Goal: Task Accomplishment & Management: Use online tool/utility

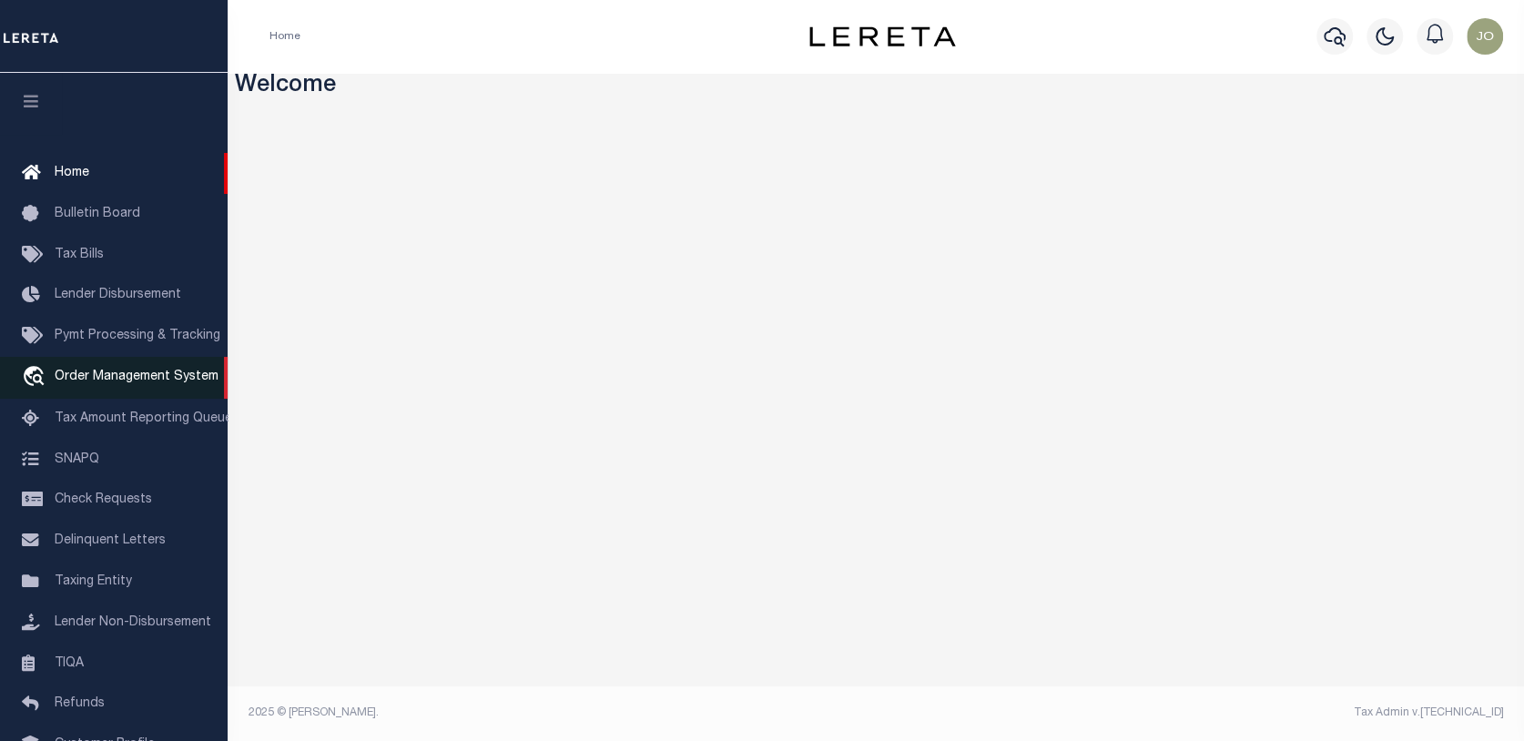
click at [91, 380] on span "Order Management System" at bounding box center [137, 377] width 164 height 13
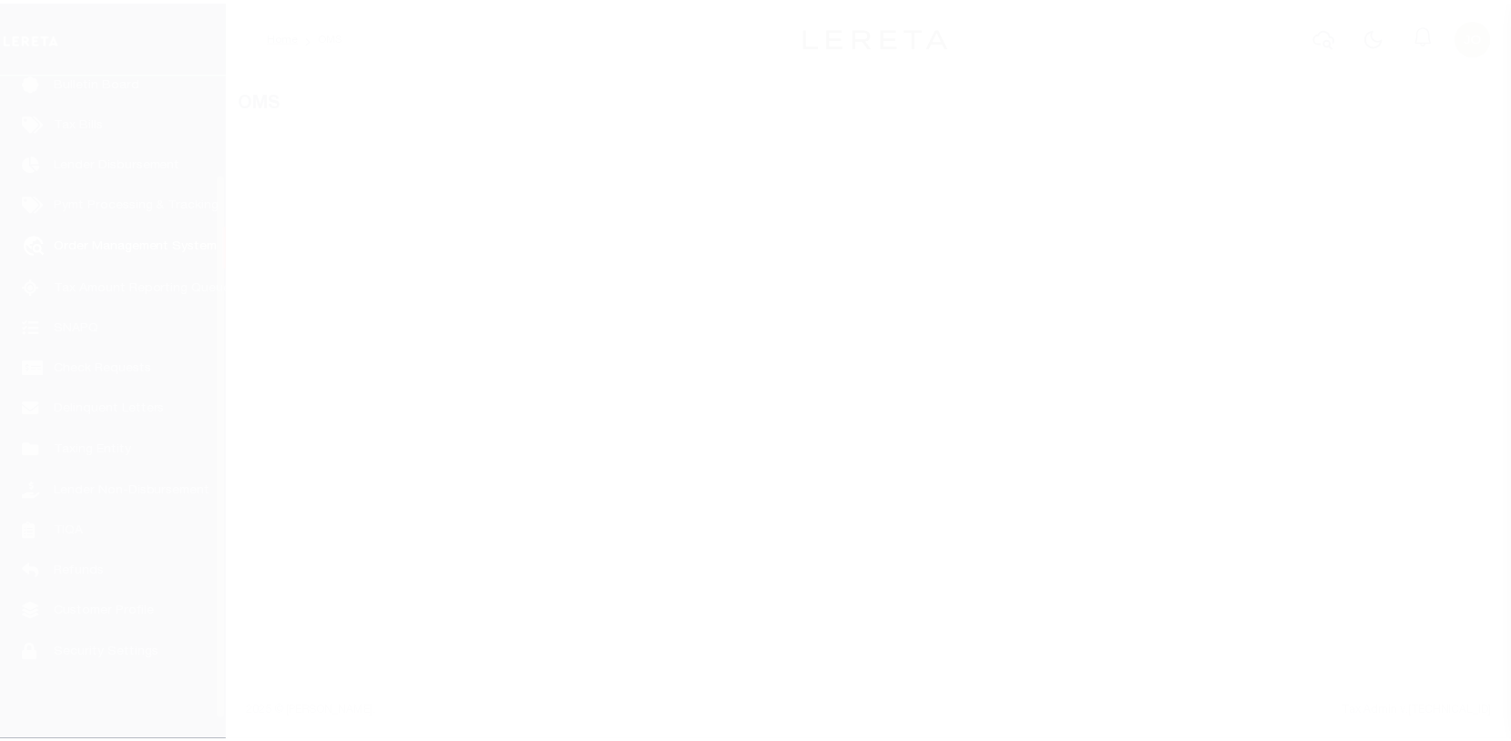
scroll to position [132, 0]
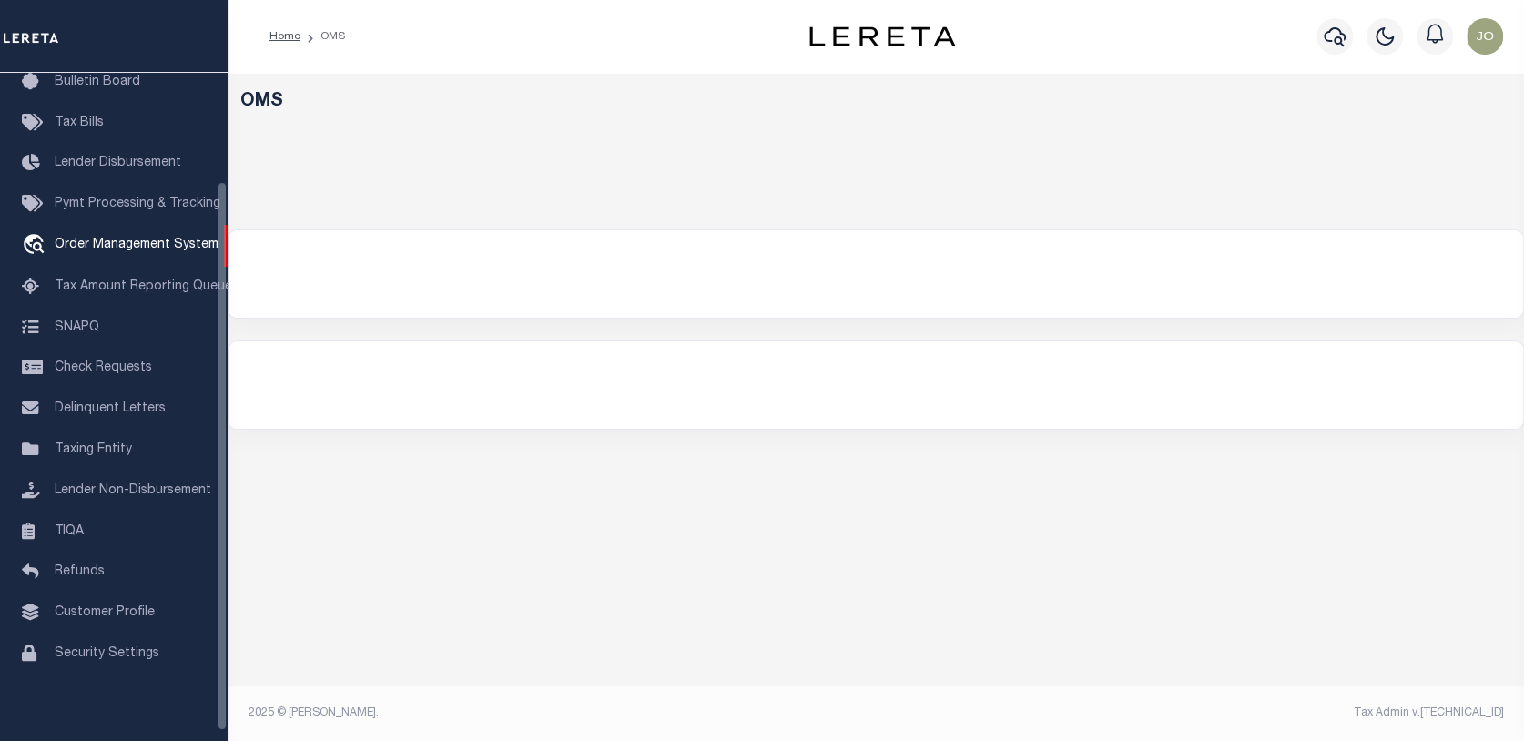
select select "200"
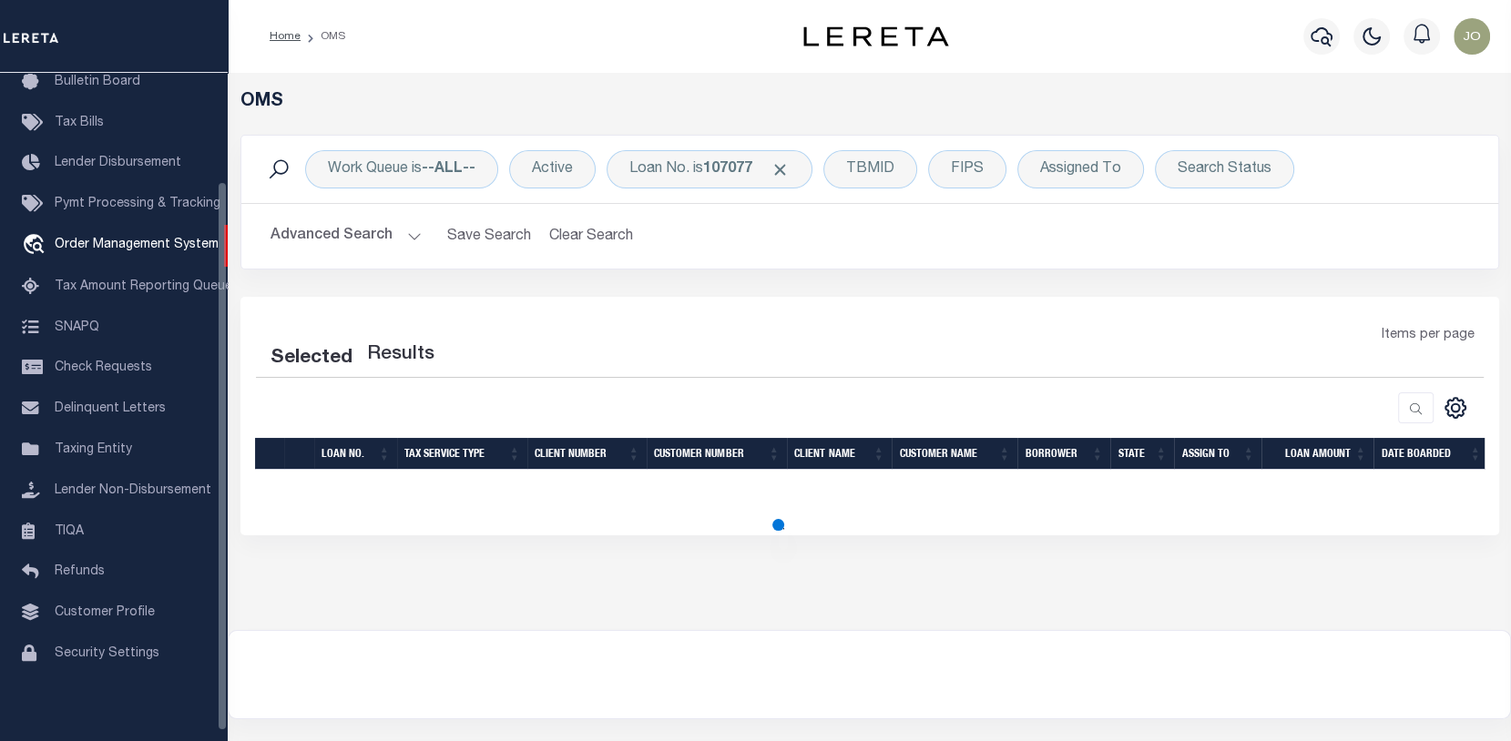
select select "200"
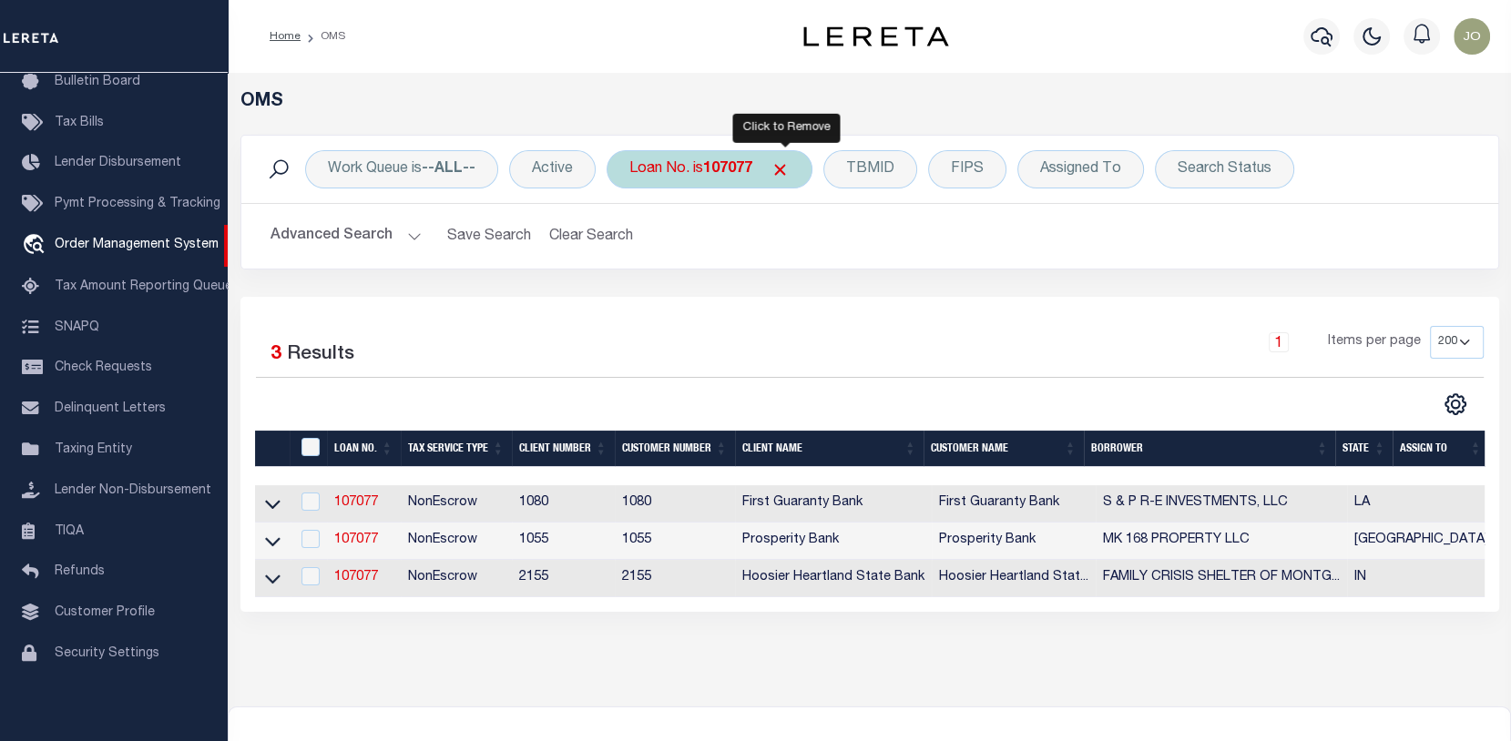
click at [790, 160] on span "Click to Remove" at bounding box center [779, 169] width 19 height 19
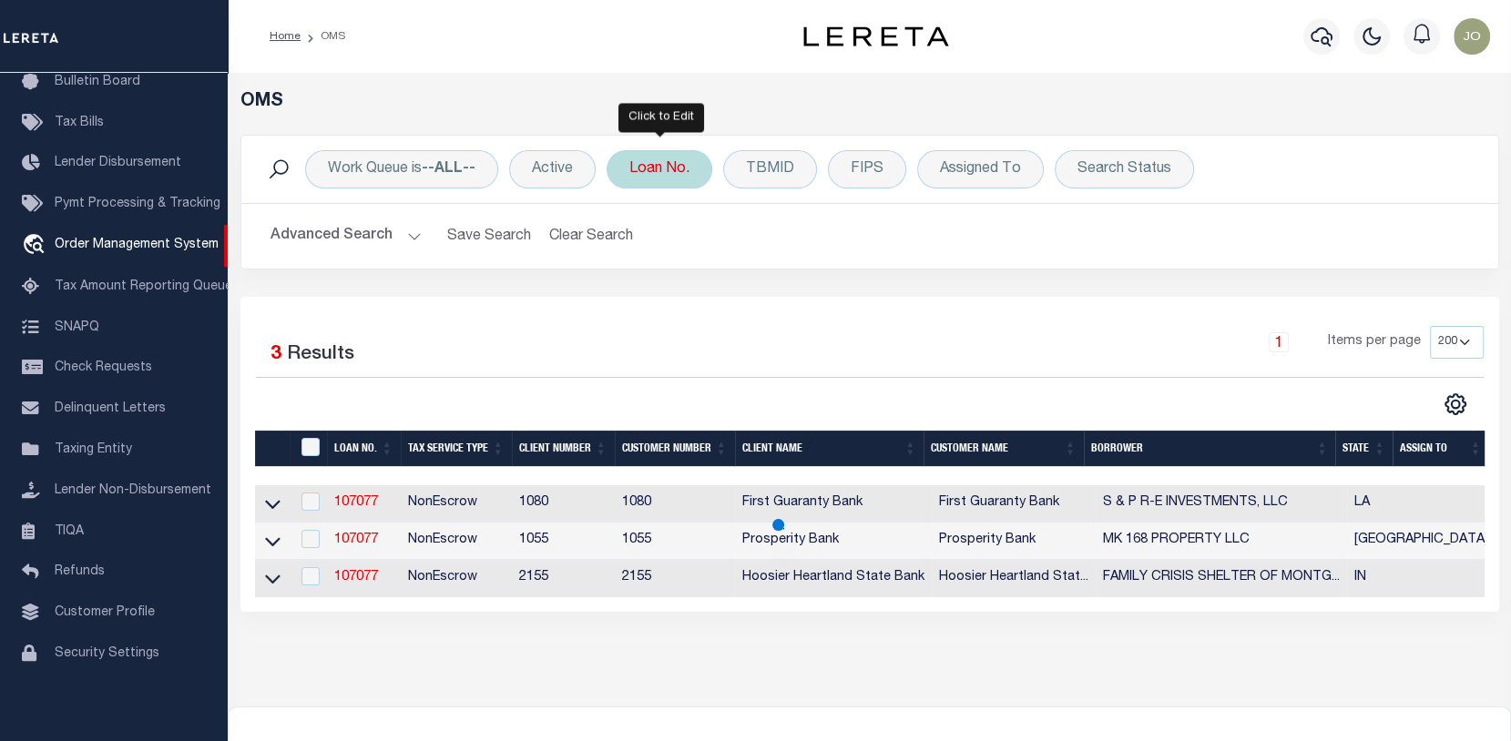
click at [658, 176] on div "Loan No." at bounding box center [659, 169] width 106 height 38
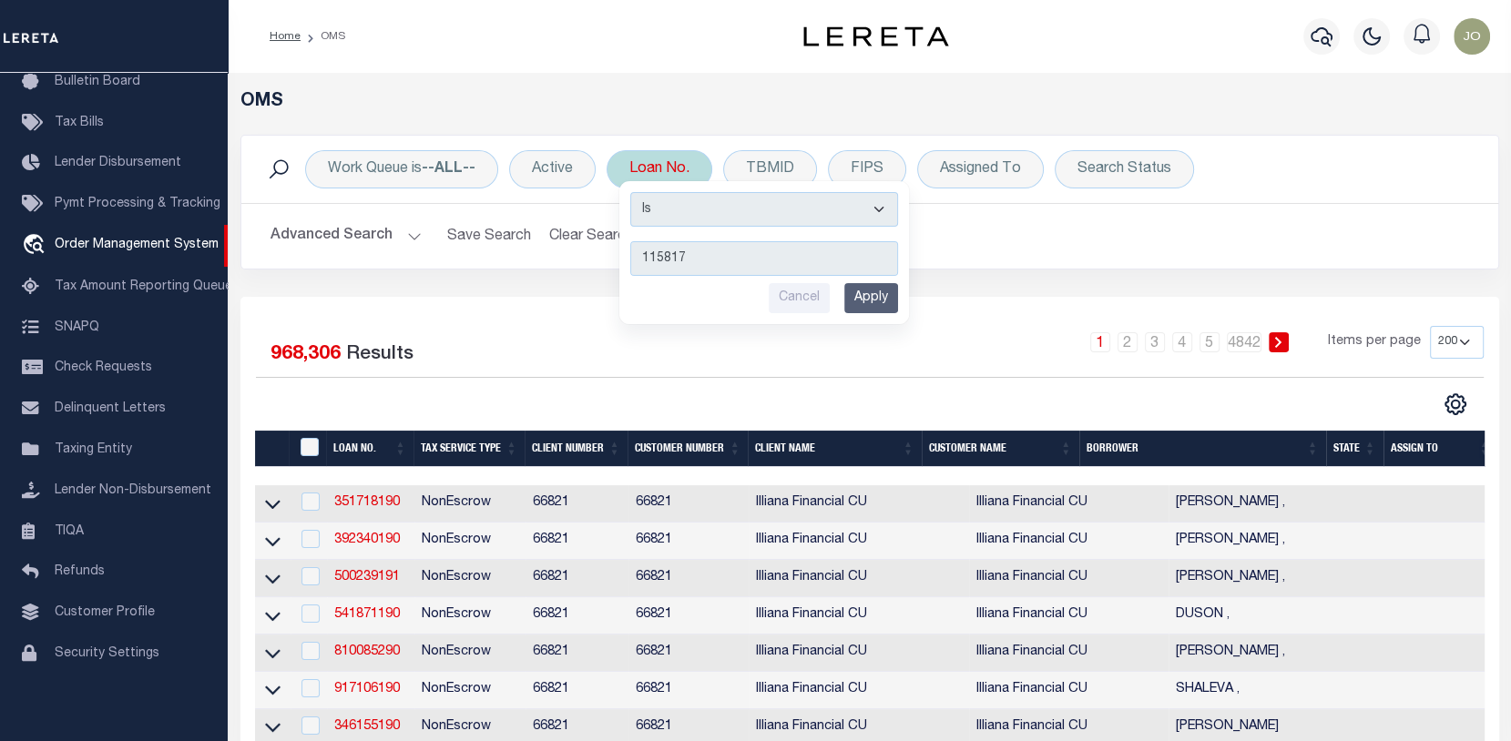
type input "115817"
click at [865, 288] on input "Apply" at bounding box center [871, 298] width 54 height 30
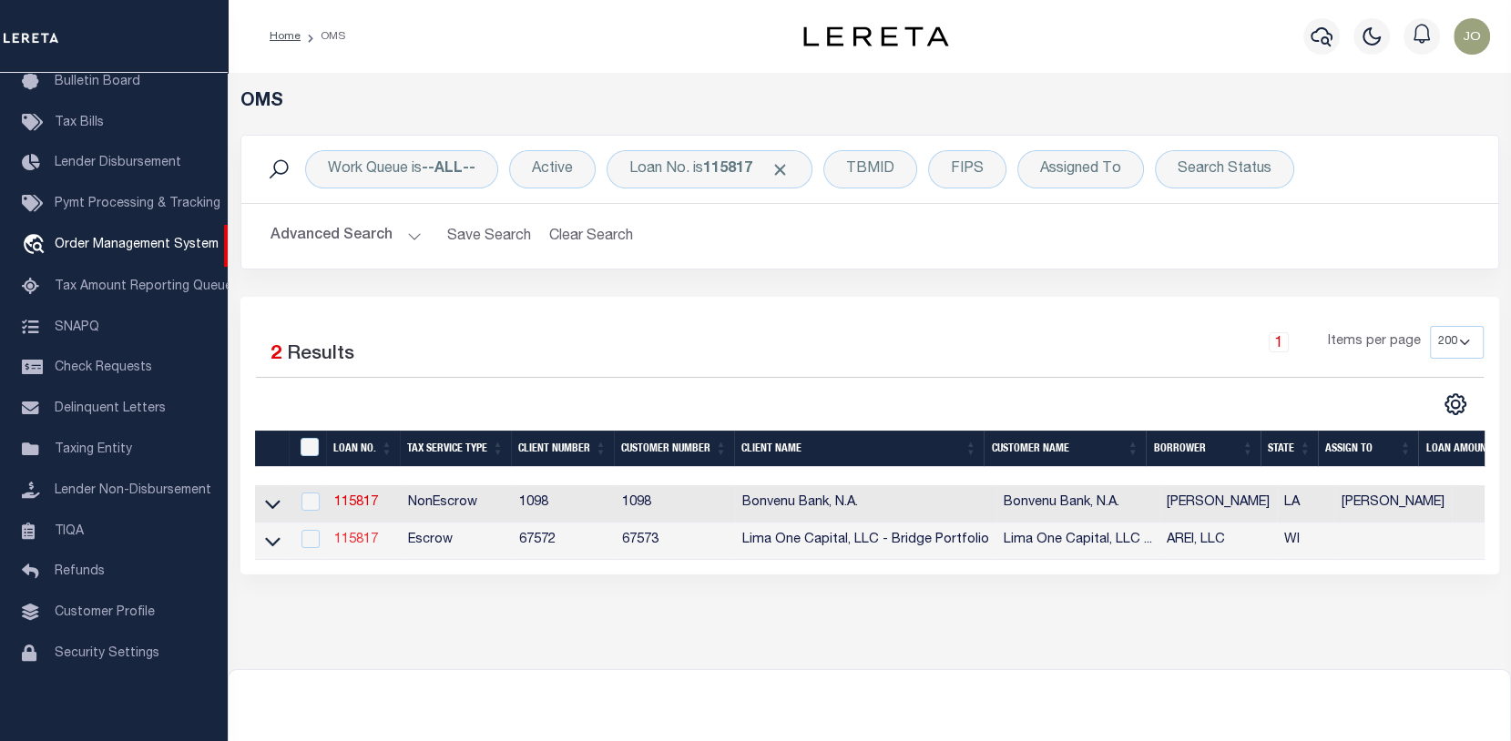
click at [354, 539] on link "115817" at bounding box center [356, 540] width 44 height 13
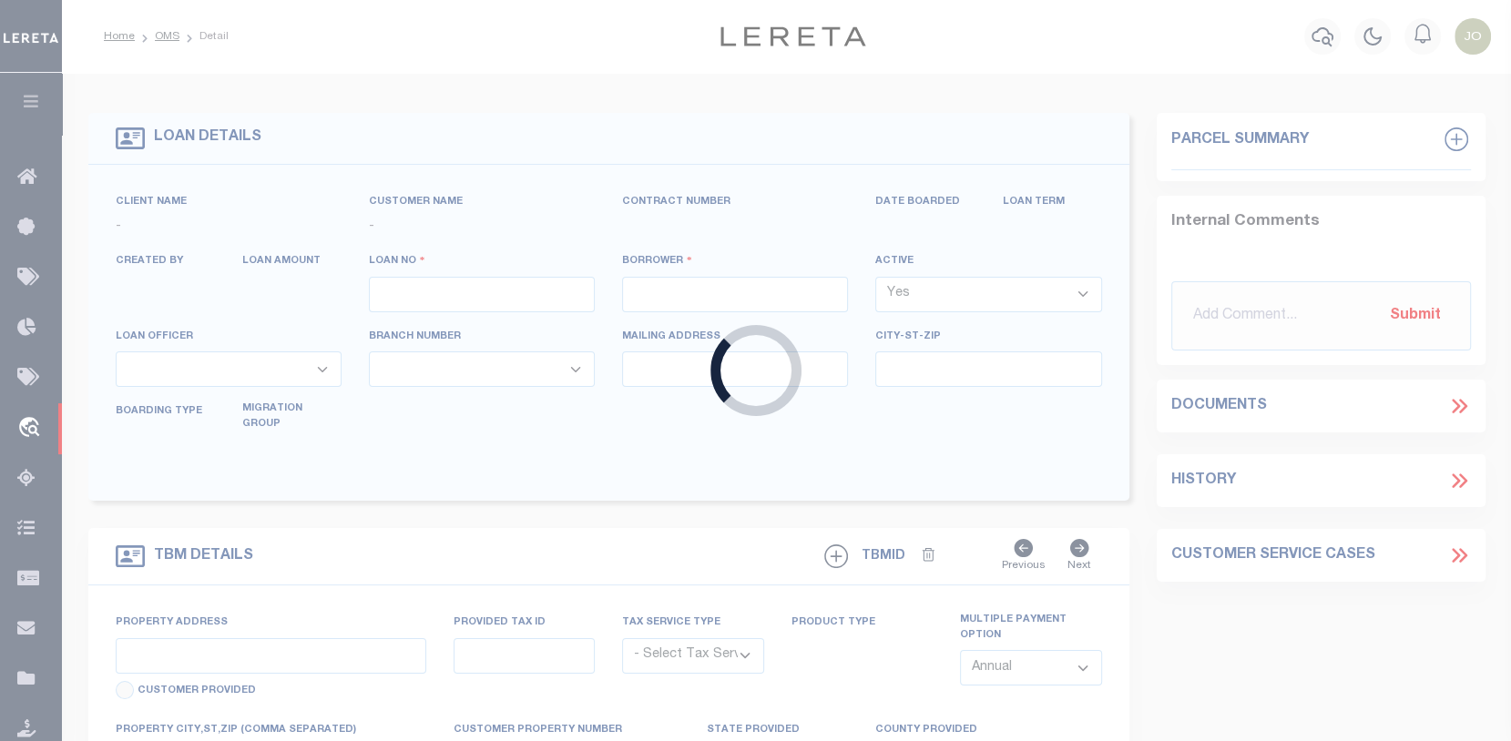
type input "115817"
type input "AREI, LLC"
select select
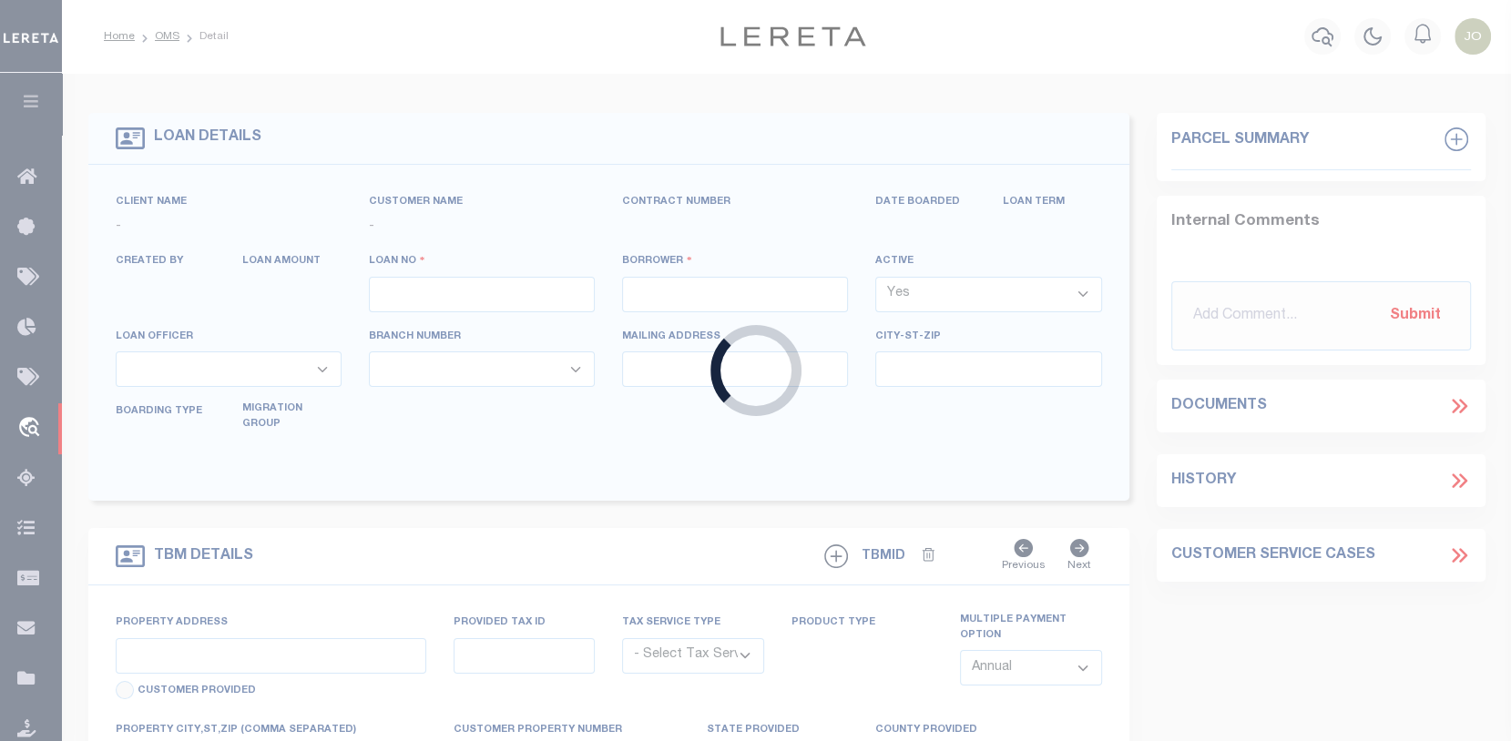
select select
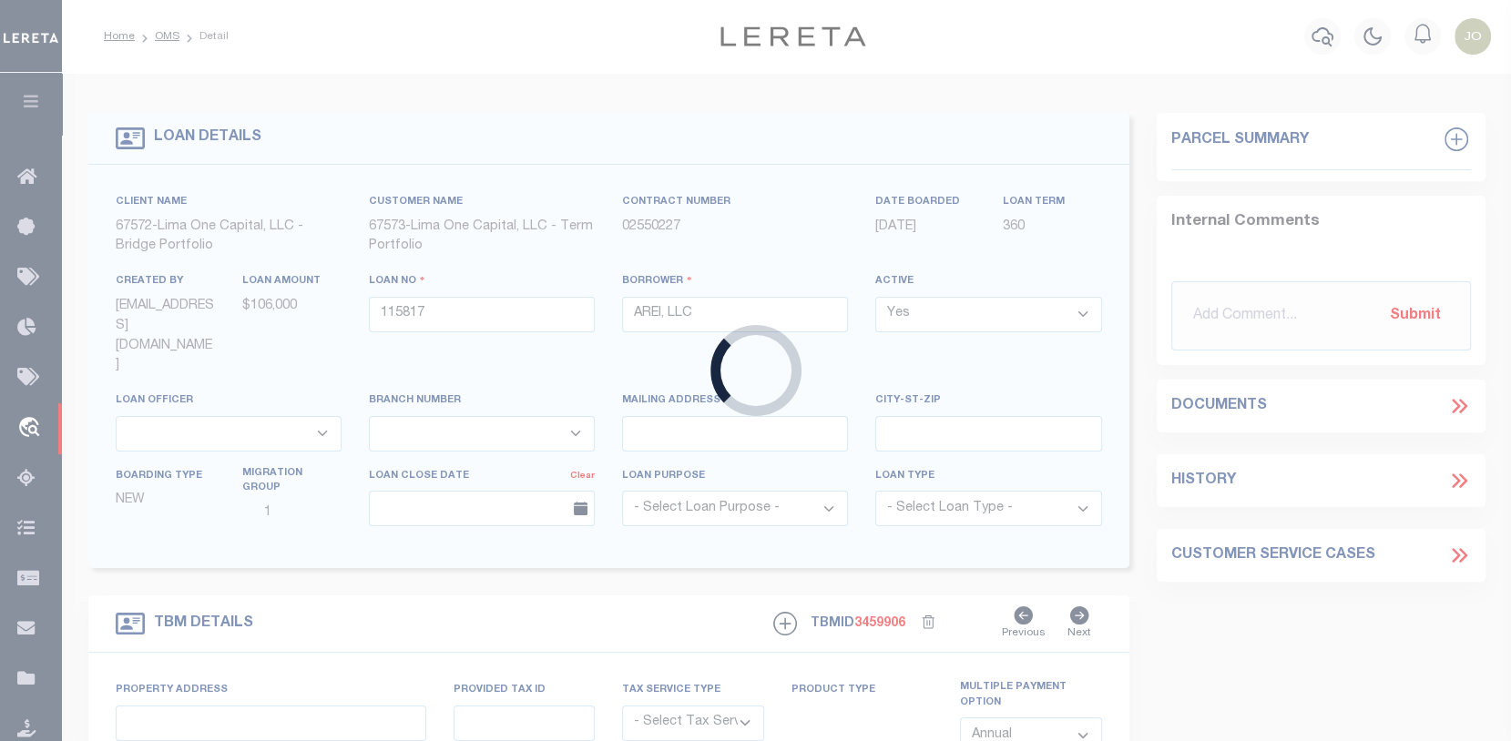
type input "[STREET_ADDRESS]"
radio input "true"
select select "Escrow"
select select
type input "[GEOGRAPHIC_DATA] WI 53209"
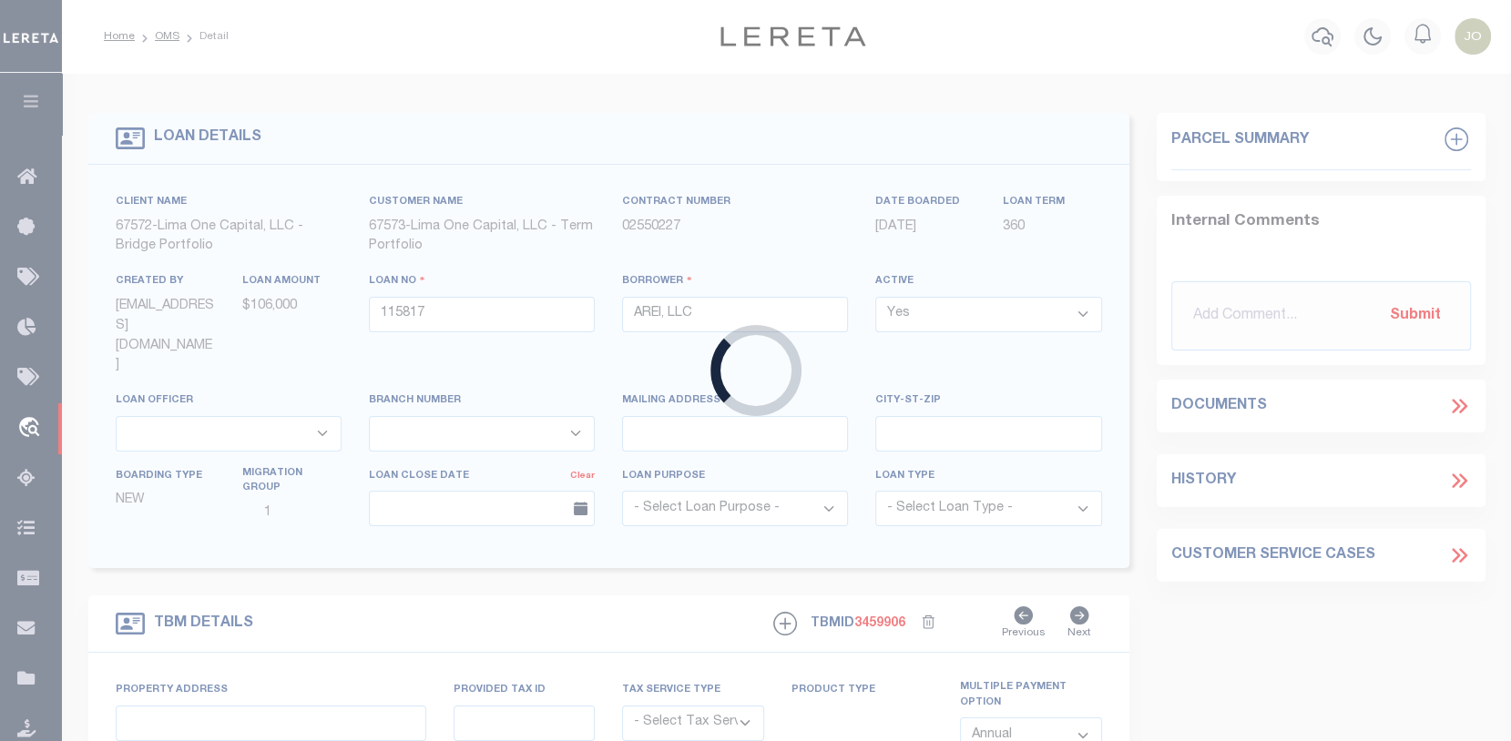
type input "115817-1"
type input "WI"
type textarea "COLLECTOR: ENTITY: PARCEL: 2449954000"
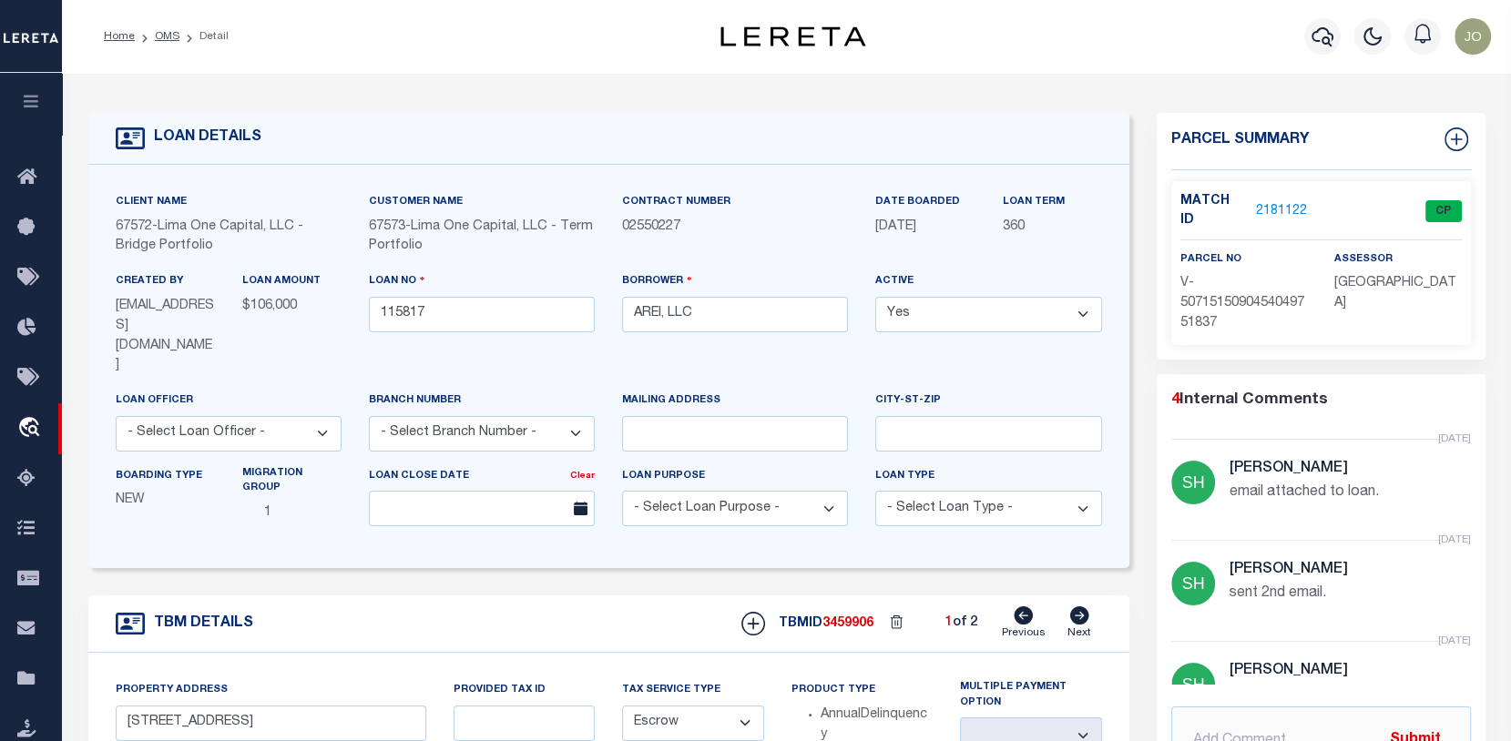
click at [1277, 202] on link "2181122" at bounding box center [1281, 211] width 51 height 19
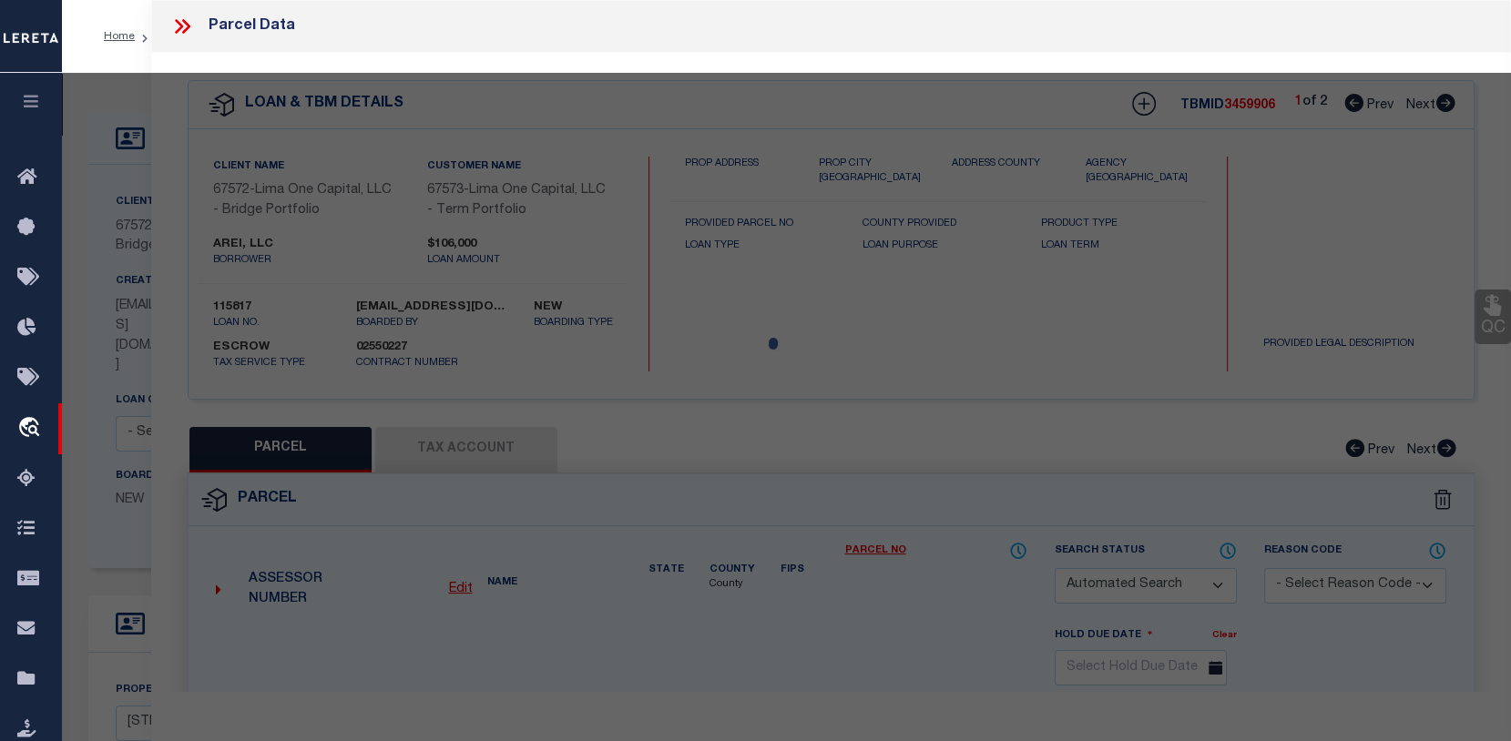
checkbox input "false"
select select "CP"
select select "AGW"
select select
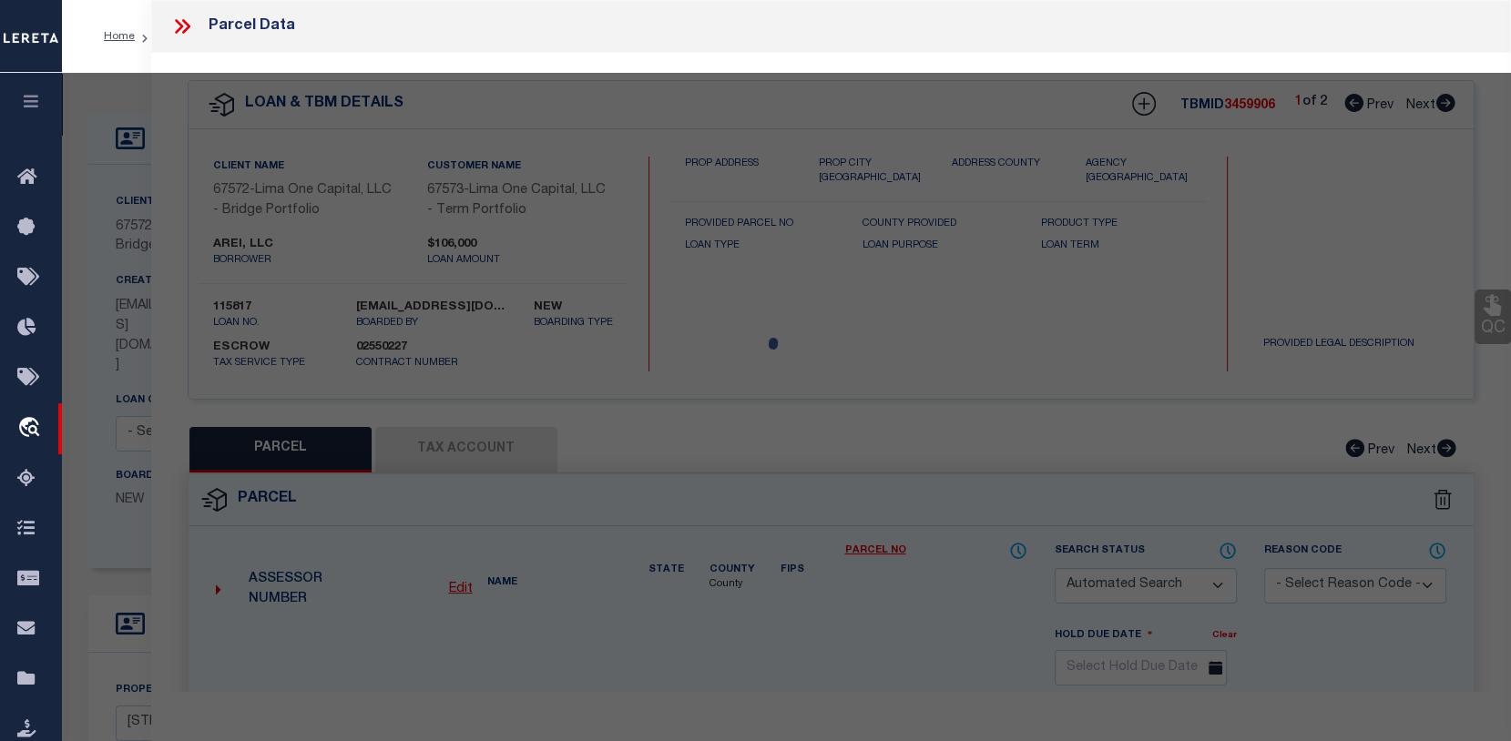
type input "[STREET_ADDRESS]"
checkbox input "false"
type input "[GEOGRAPHIC_DATA] WI 53209"
type textarea "need to verify parcel 100%"
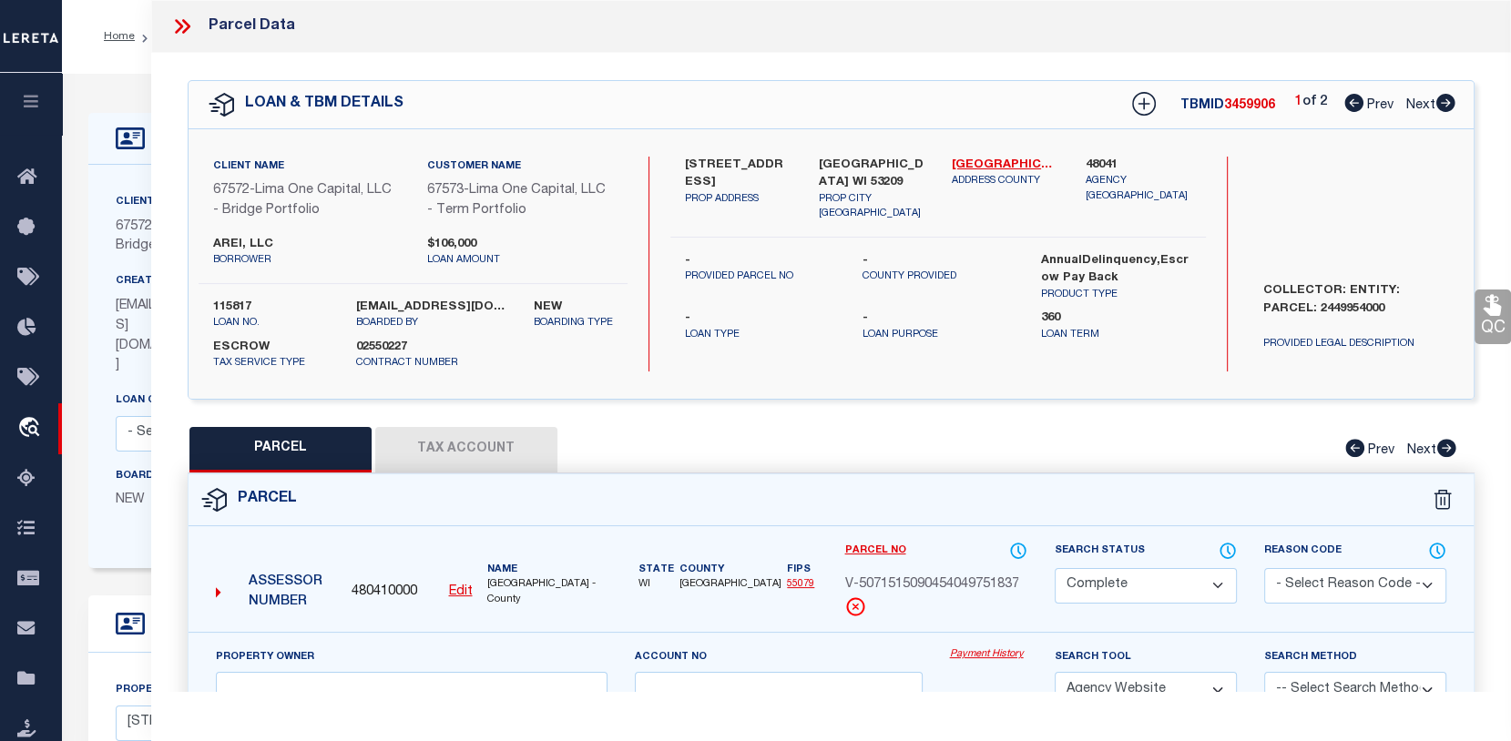
click at [988, 663] on link "Payment History" at bounding box center [988, 654] width 77 height 15
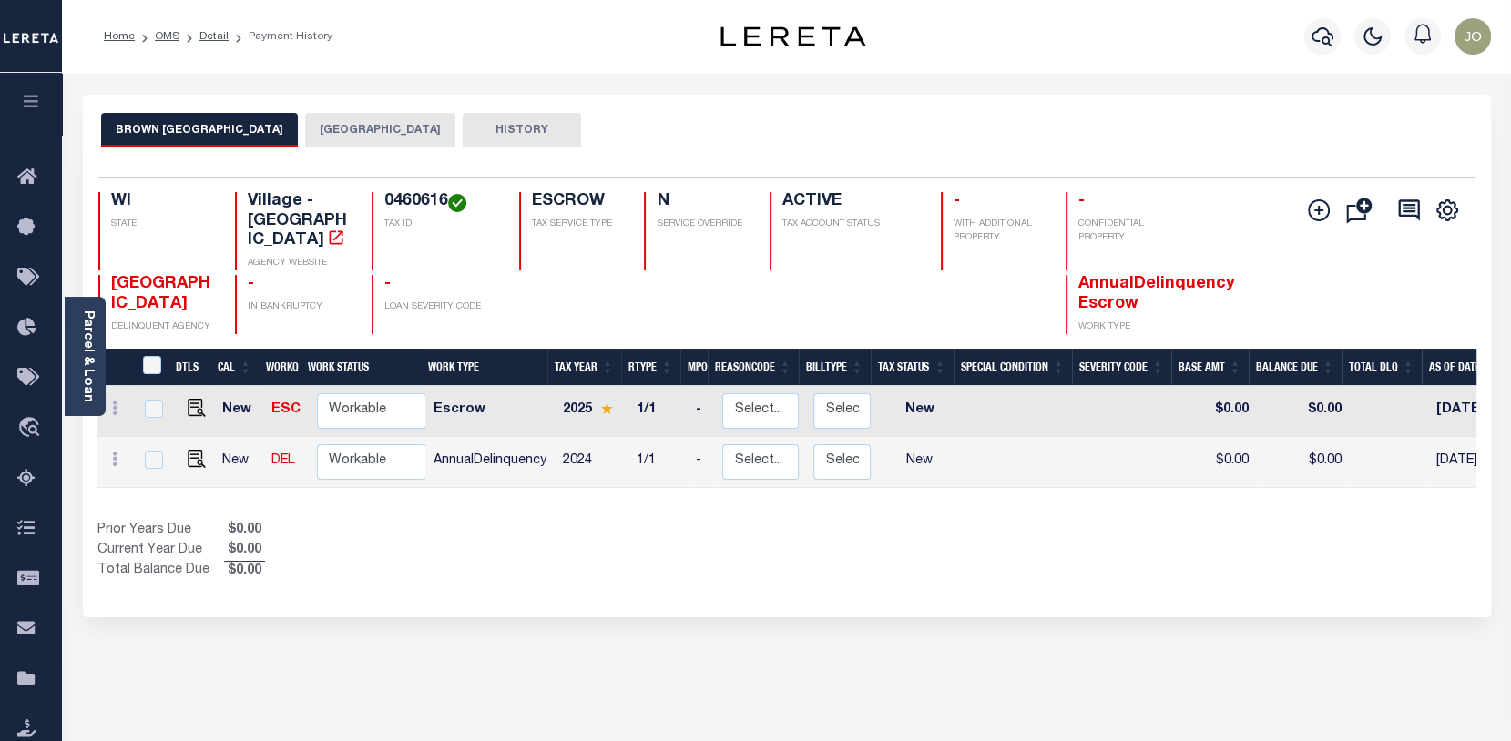
click at [305, 118] on button "MILWAUKEE CITY" at bounding box center [380, 130] width 150 height 35
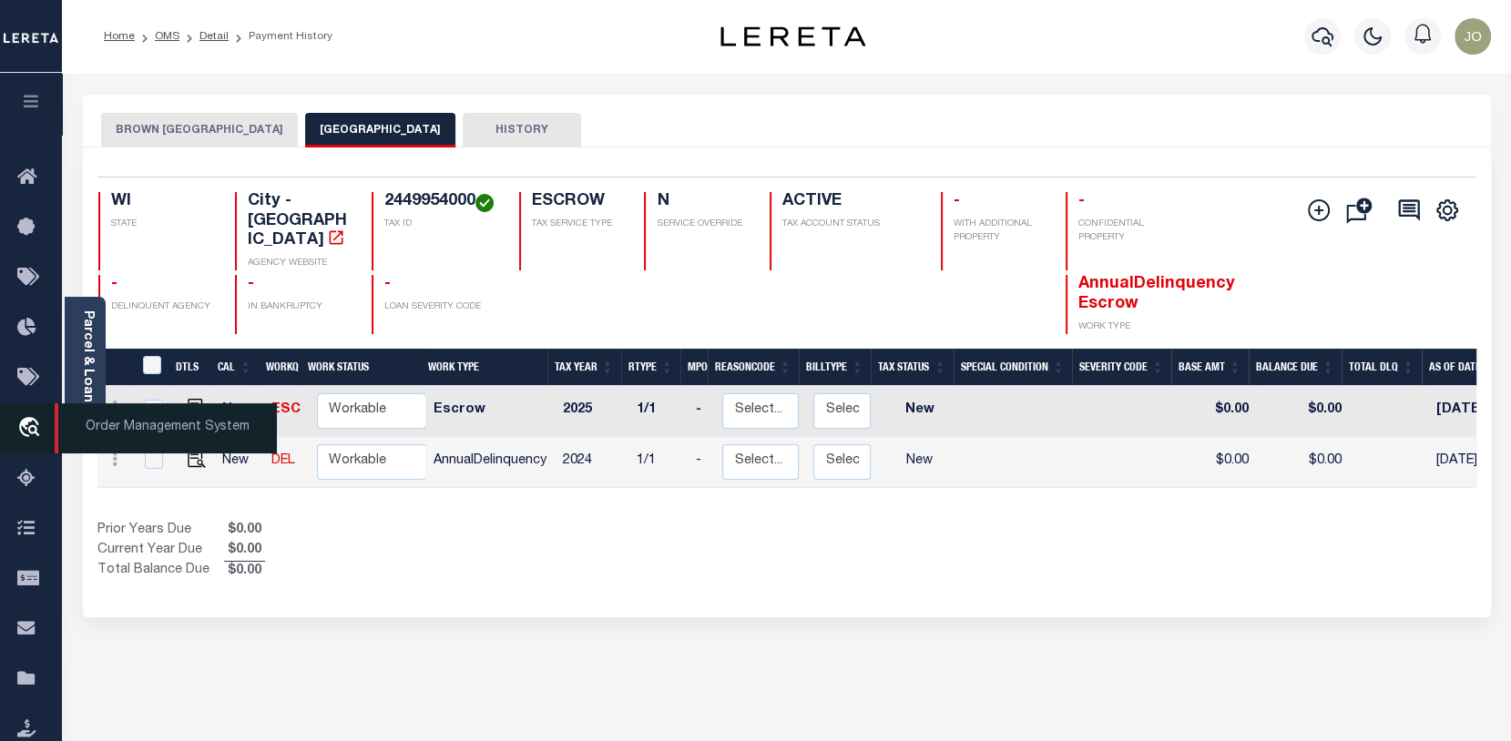
click at [27, 416] on link "travel_explore Order Management System" at bounding box center [31, 428] width 62 height 51
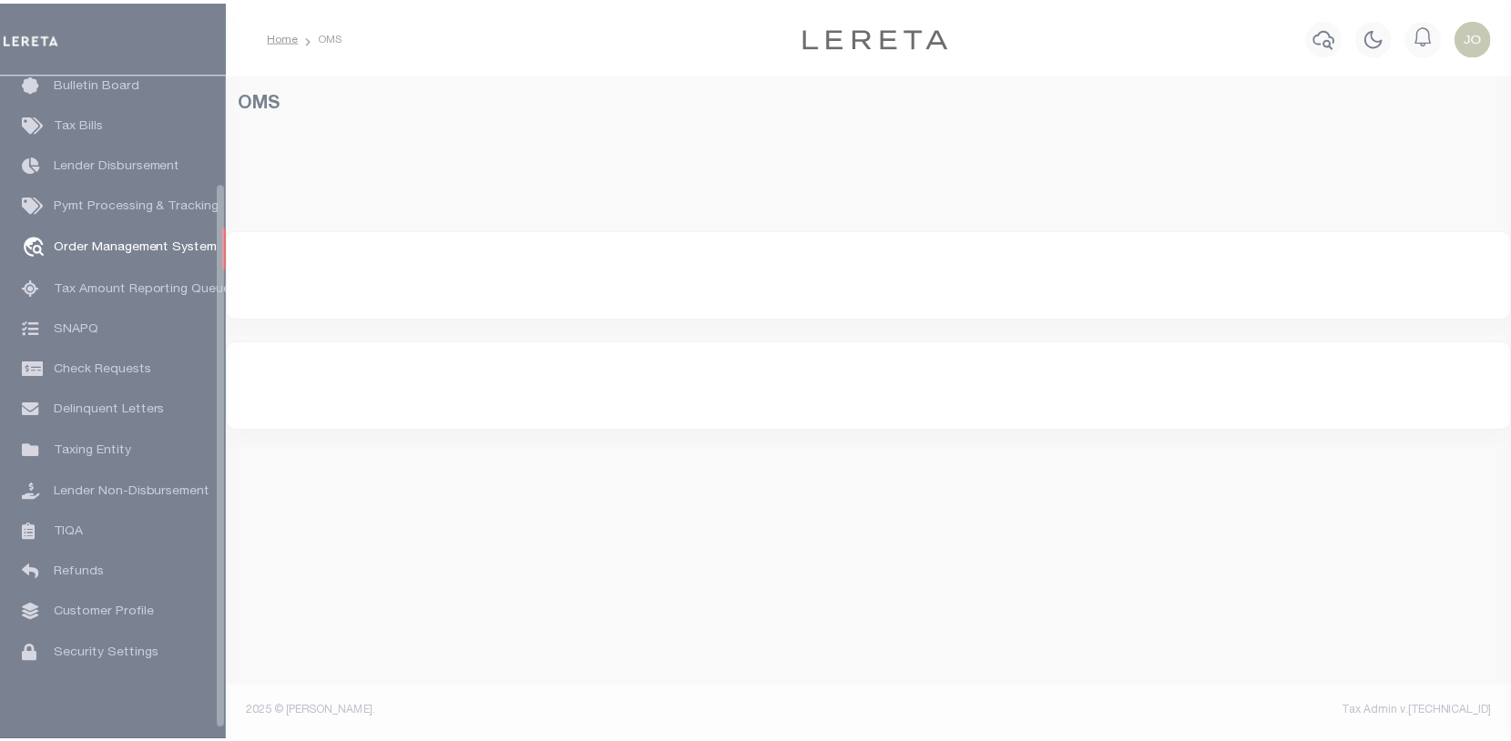
scroll to position [132, 0]
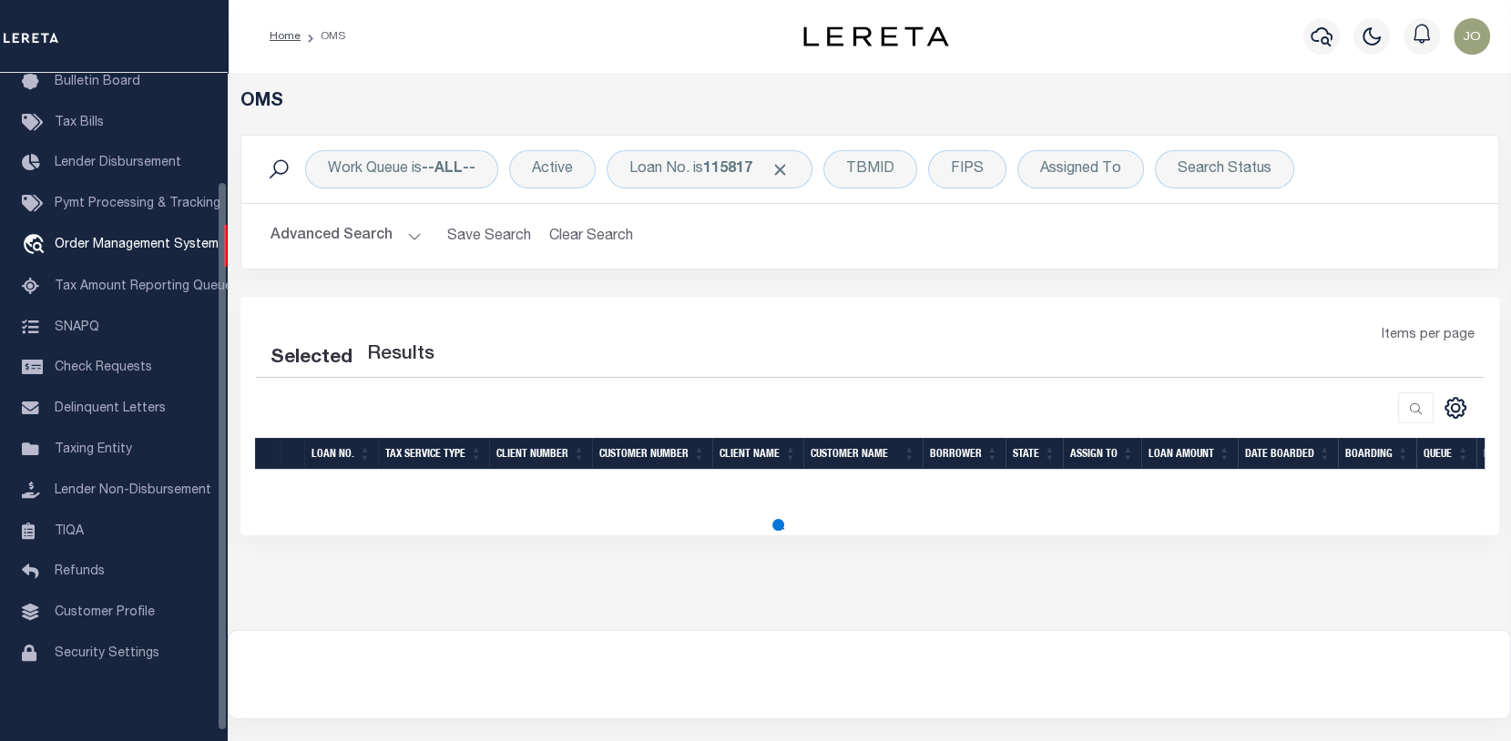
select select "200"
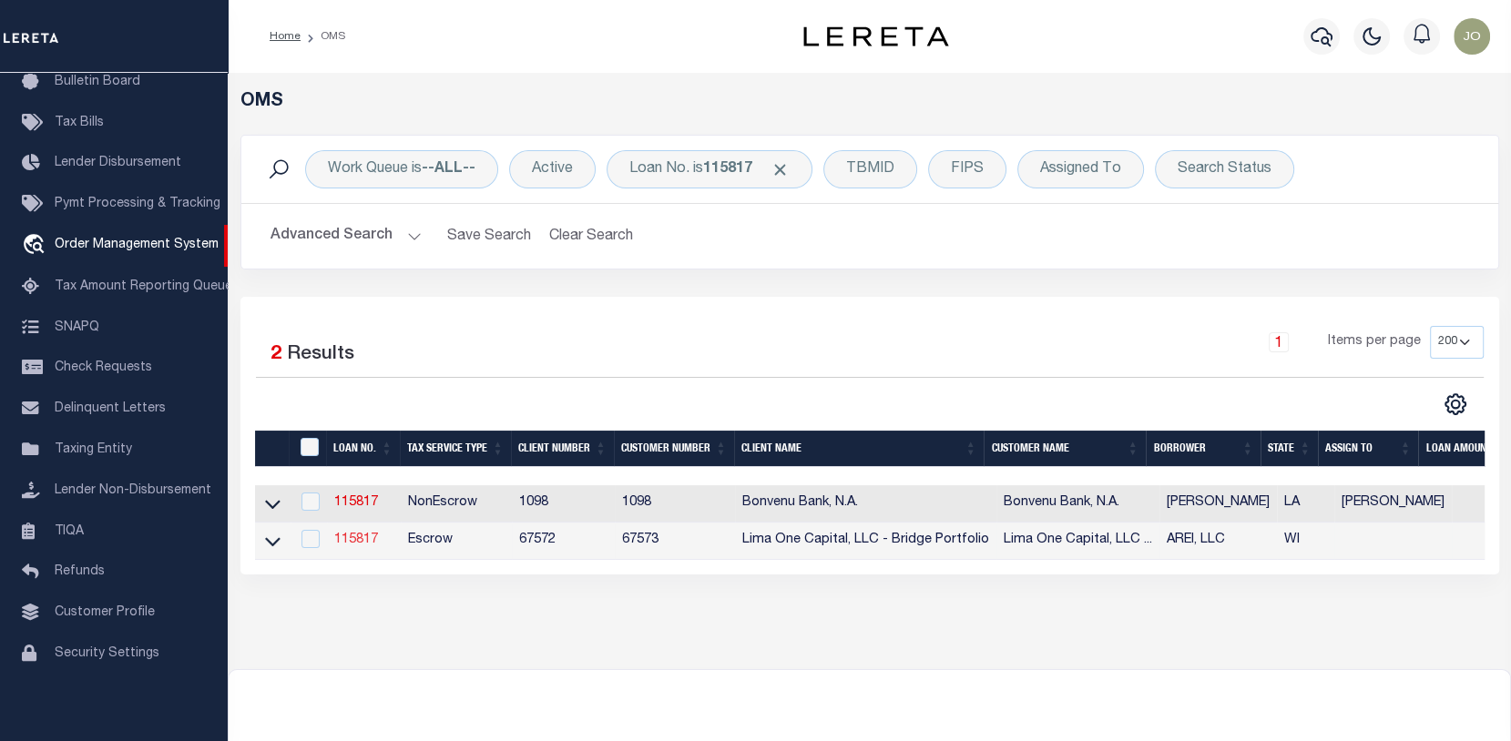
click at [357, 545] on link "115817" at bounding box center [356, 540] width 44 height 13
type input "115817"
type input "AREI, LLC"
select select
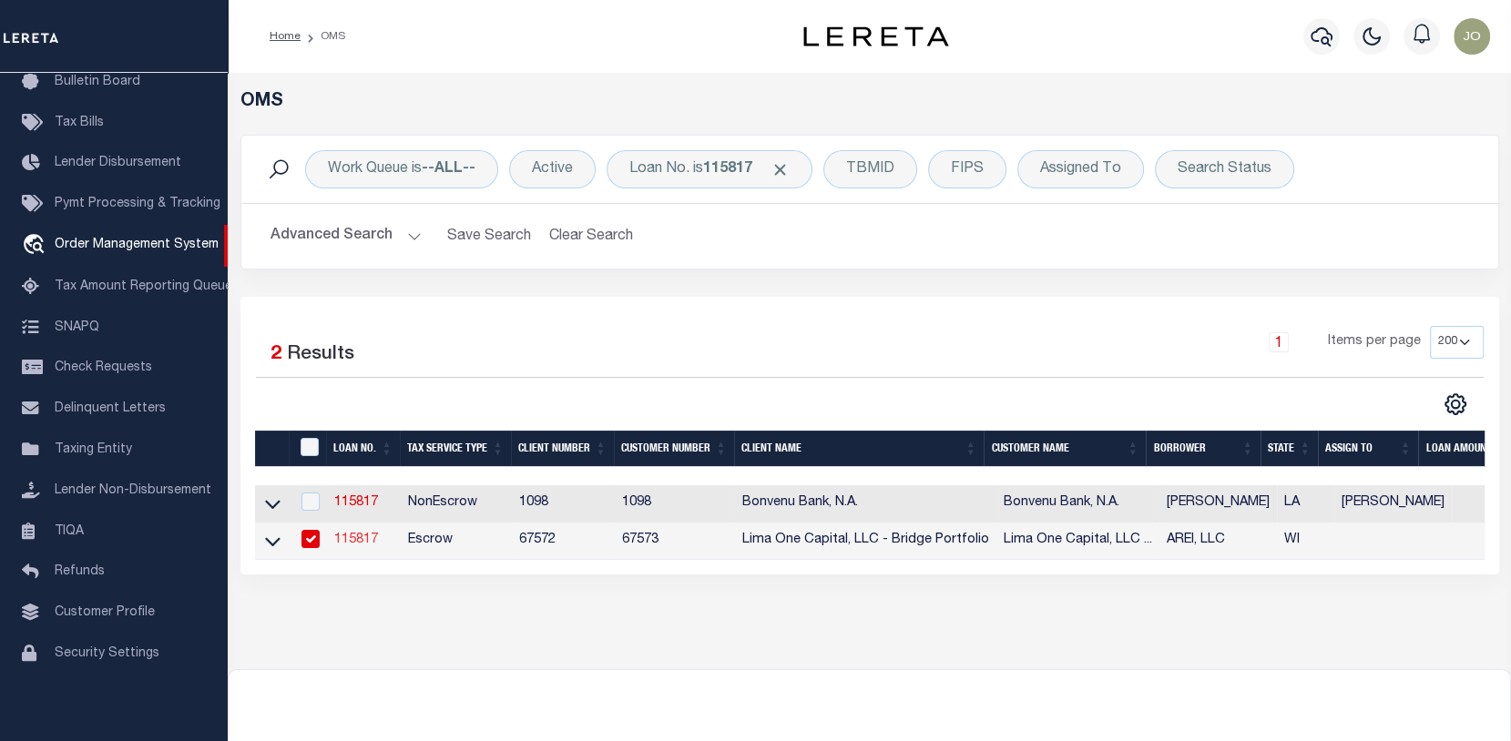
select select
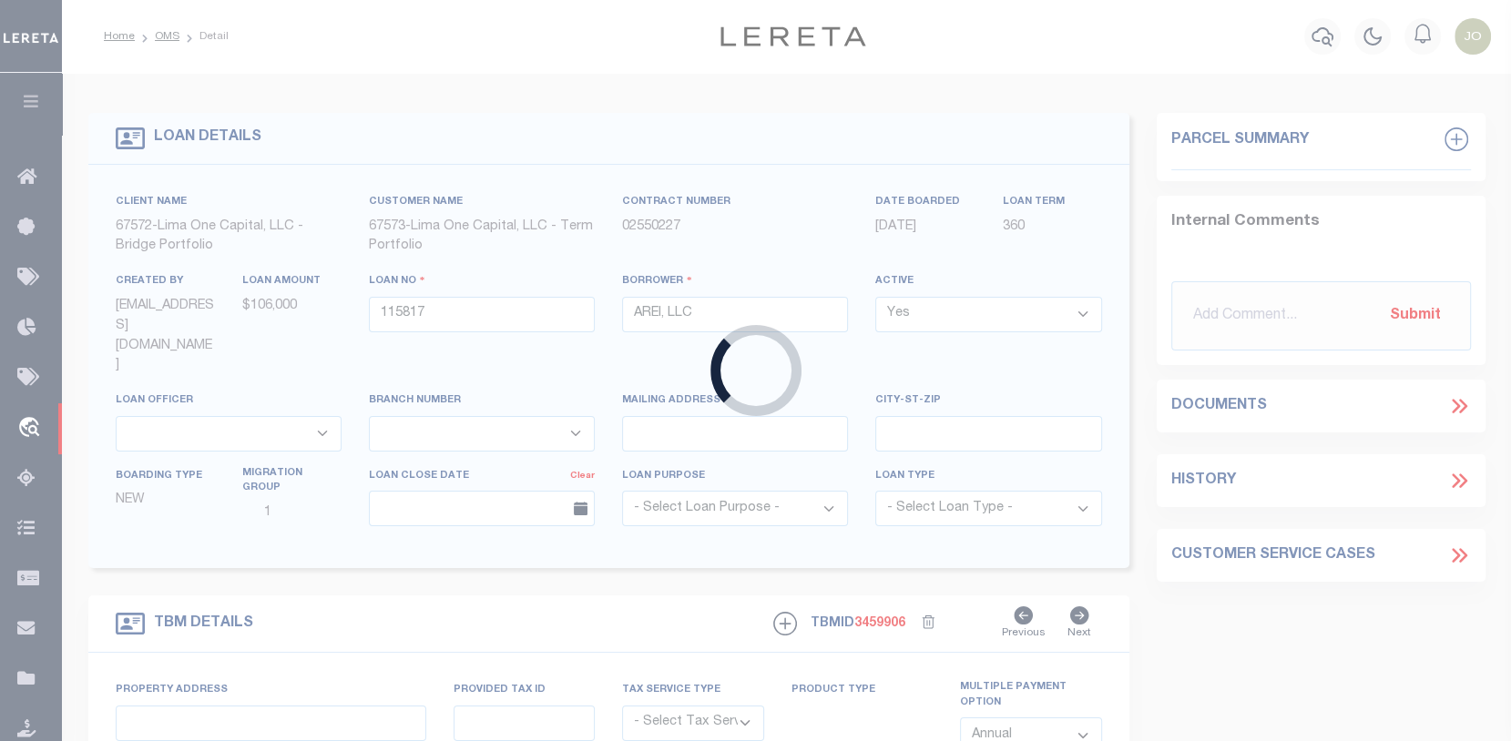
type input "[STREET_ADDRESS]"
radio input "true"
select select "Escrow"
select select
type input "[GEOGRAPHIC_DATA] WI 53209"
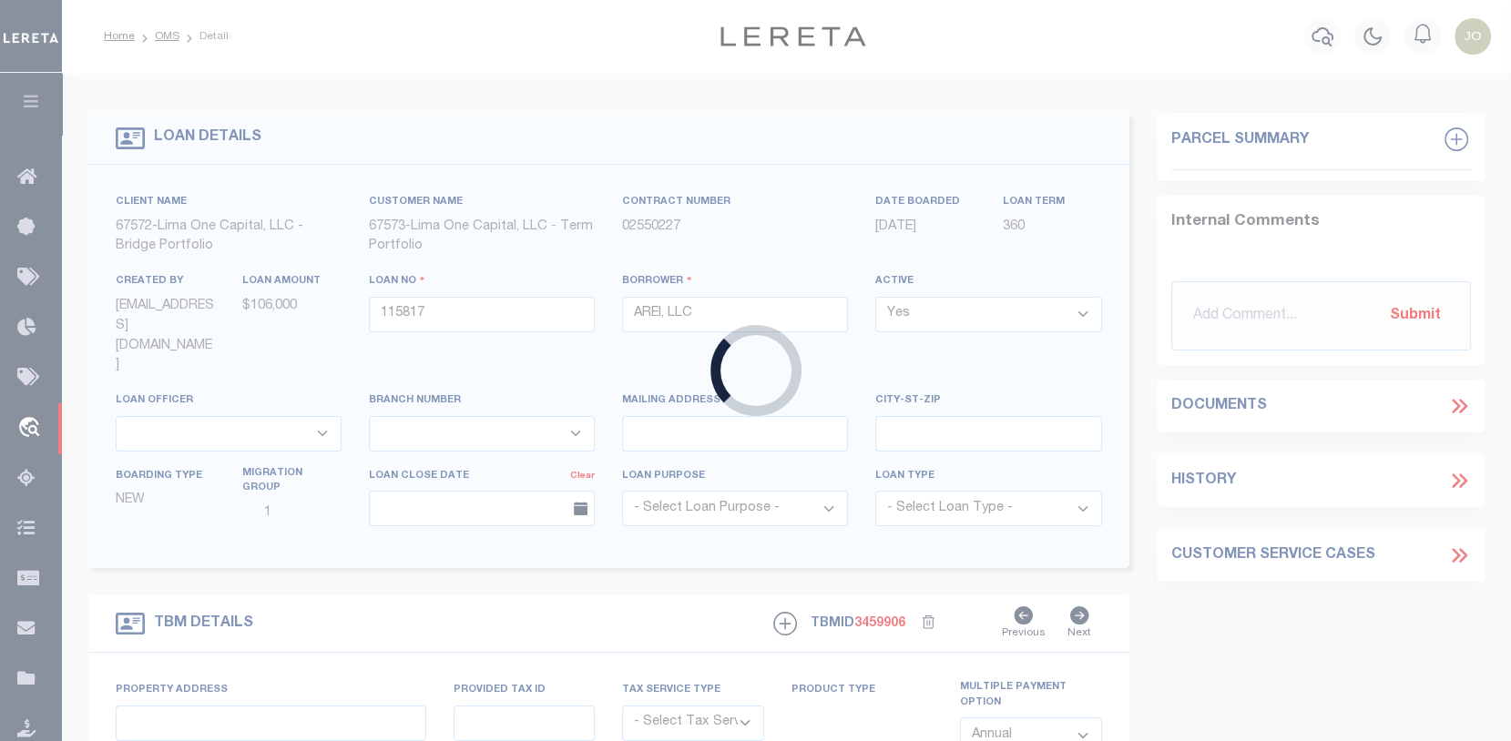
type input "115817-1"
type input "WI"
type textarea "COLLECTOR: ENTITY: PARCEL: 2449954000"
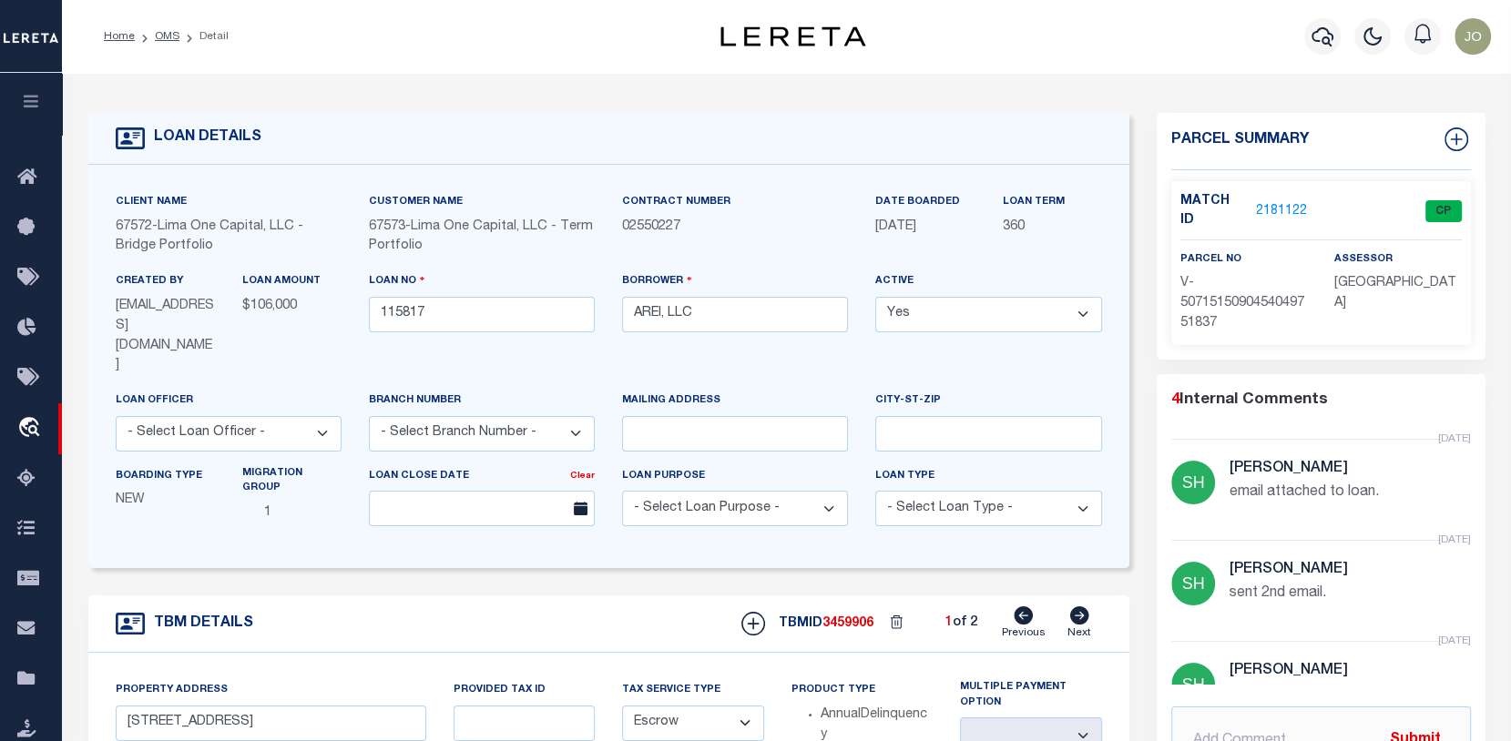
click at [1267, 202] on link "2181122" at bounding box center [1281, 211] width 51 height 19
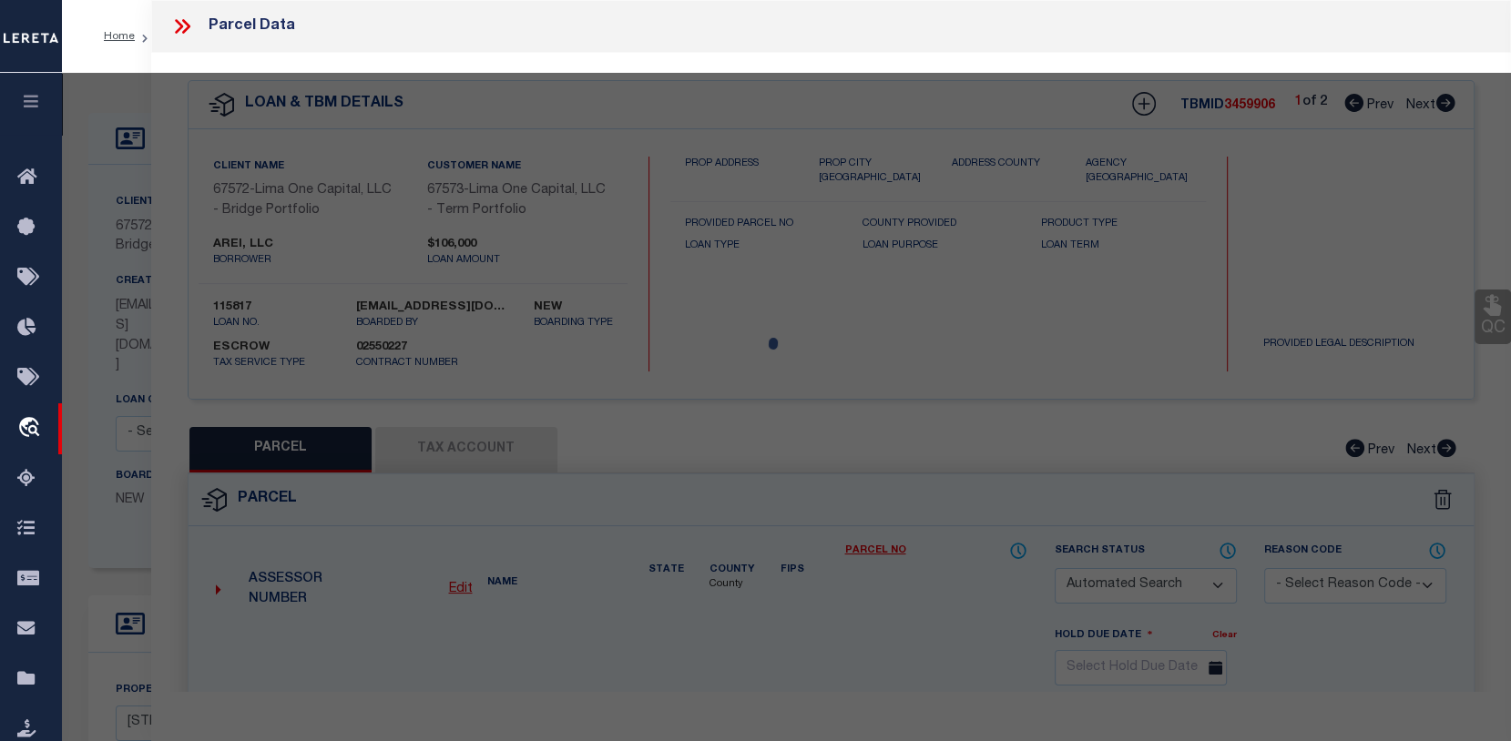
checkbox input "false"
select select "CP"
select select "AGW"
select select
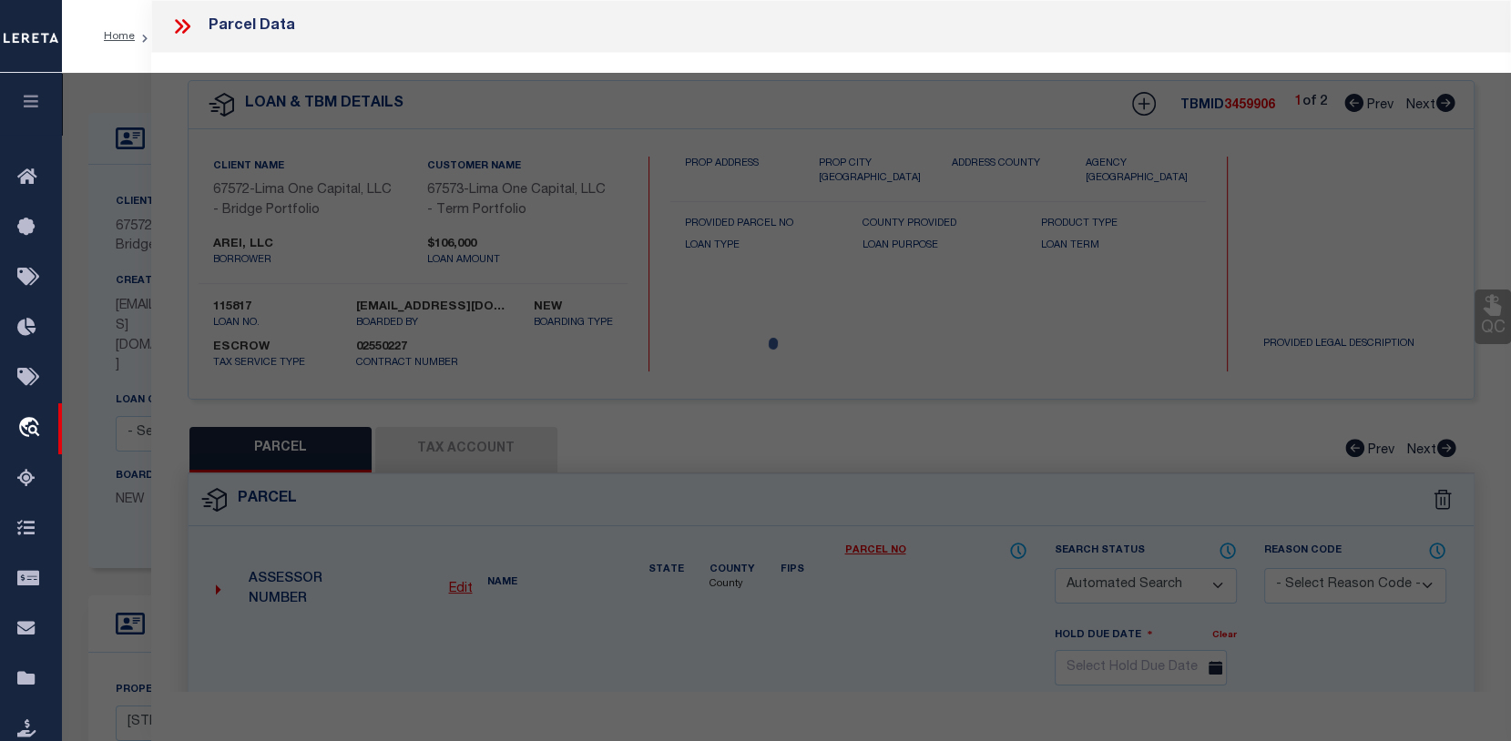
type input "[STREET_ADDRESS]"
checkbox input "false"
type input "[GEOGRAPHIC_DATA] WI 53209"
type textarea "need to verify parcel 100%"
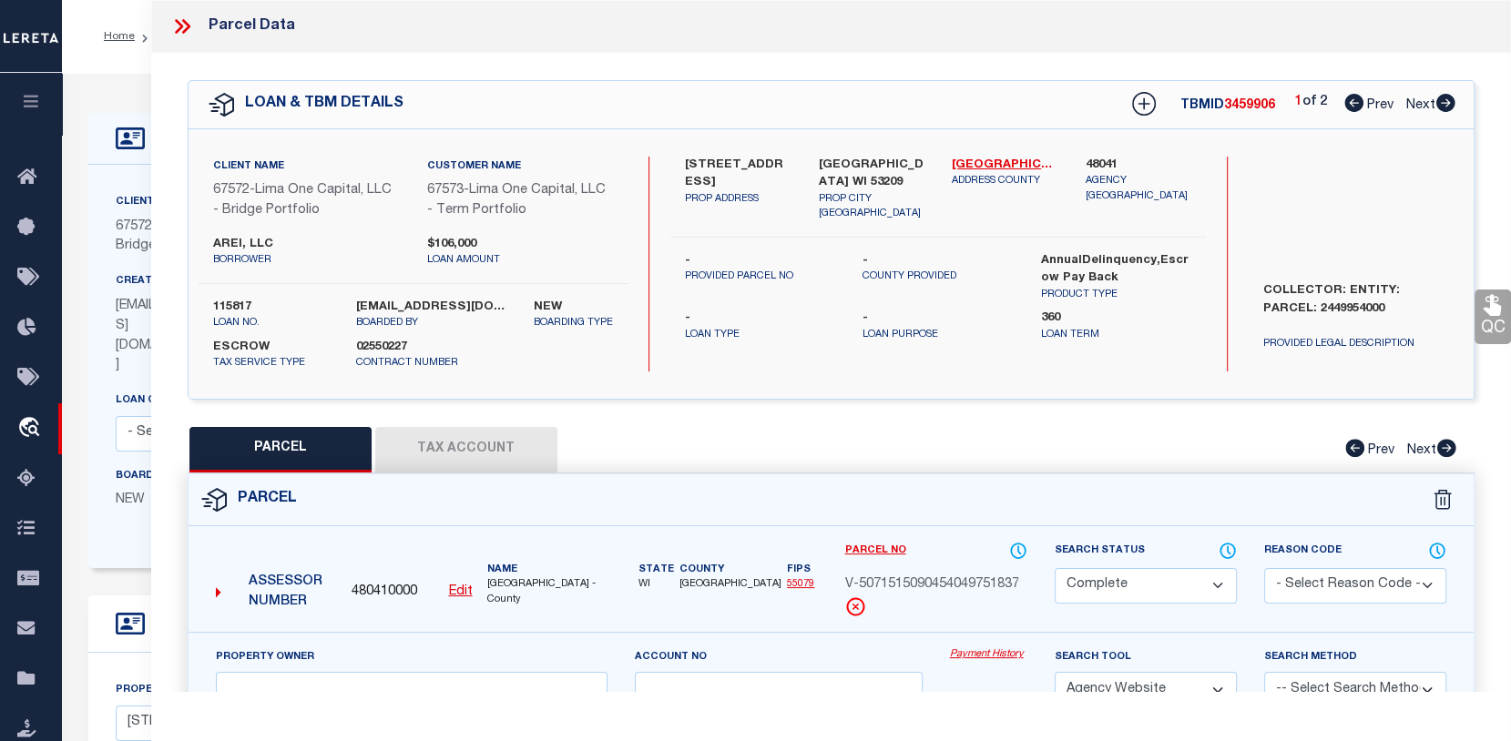
click at [435, 473] on button "Tax Account" at bounding box center [466, 450] width 182 height 46
select select "100"
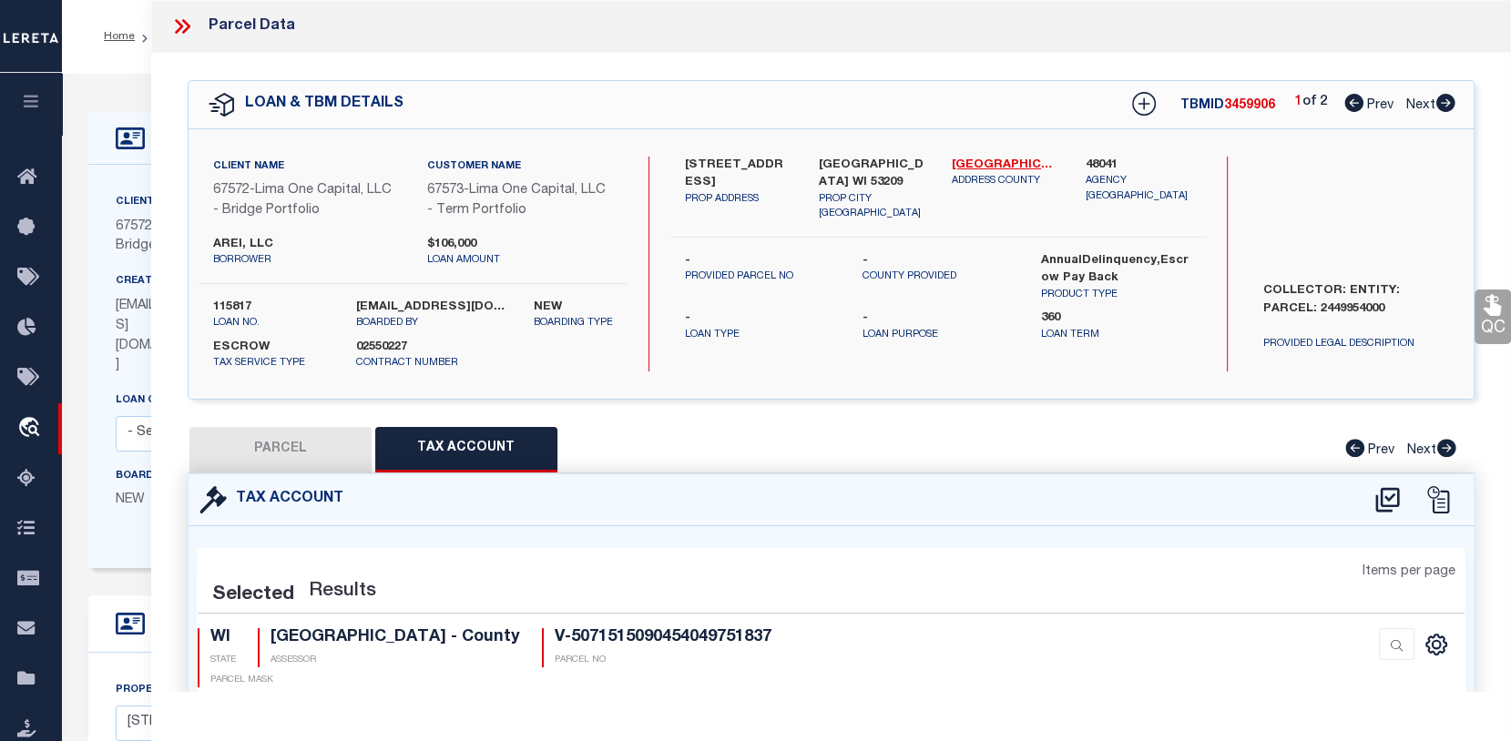
select select "100"
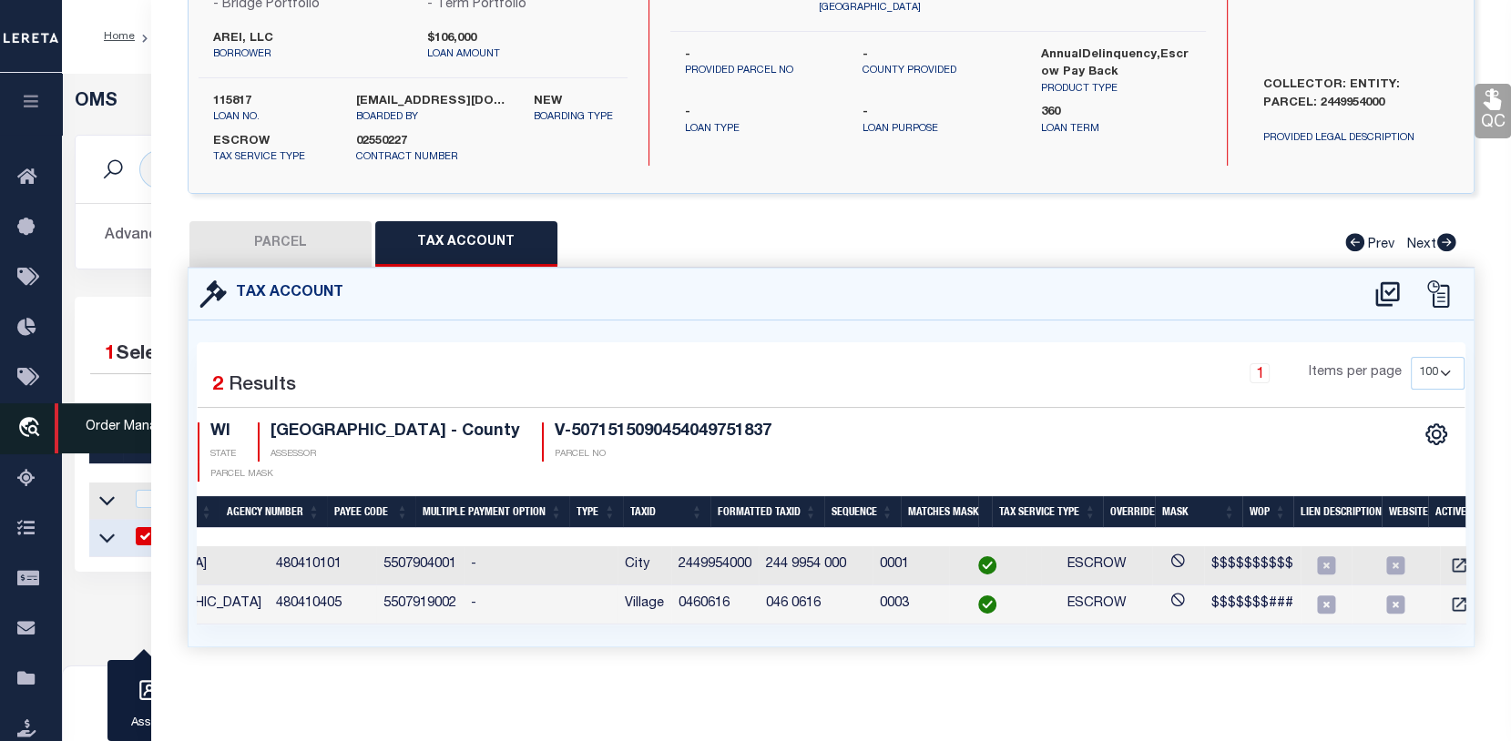
click at [38, 429] on icon "travel_explore" at bounding box center [31, 429] width 29 height 24
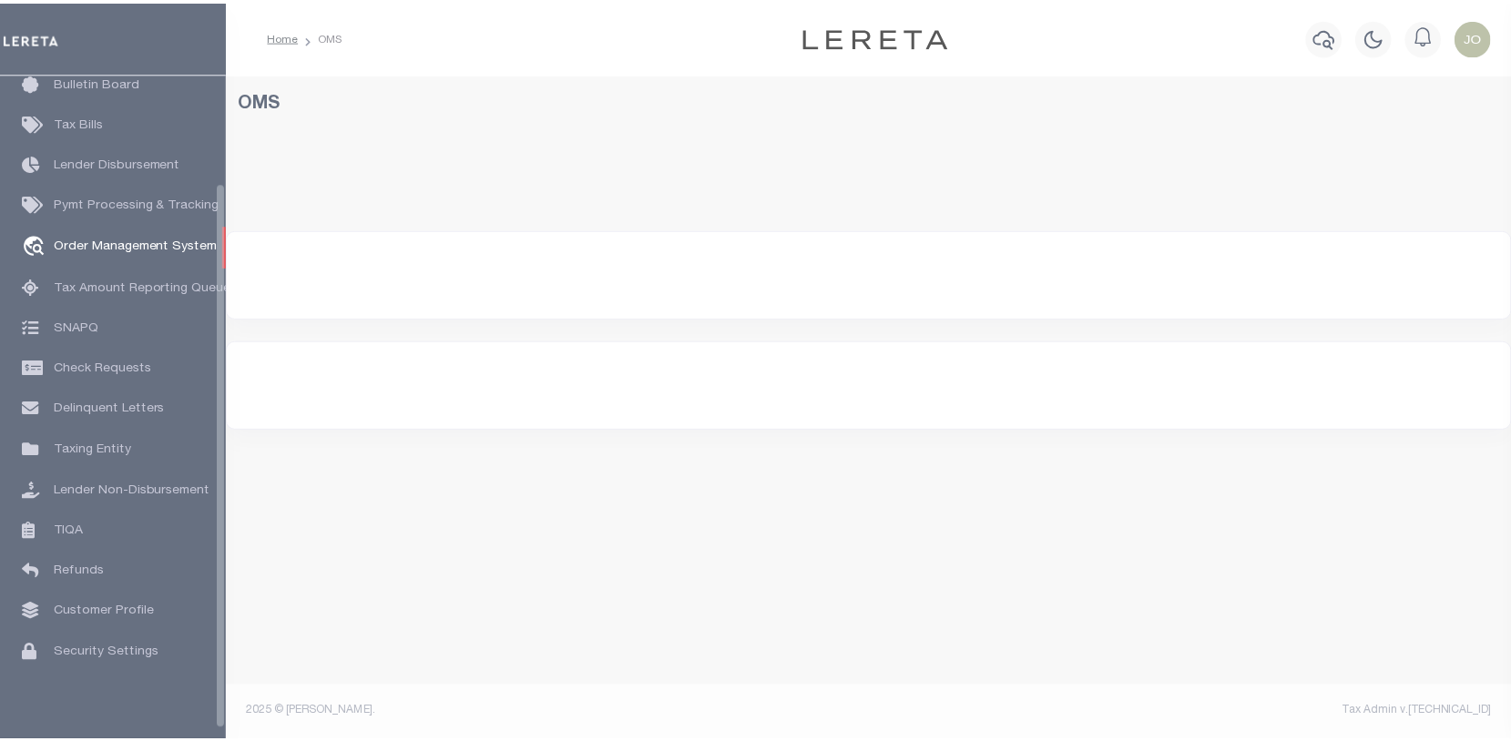
scroll to position [132, 0]
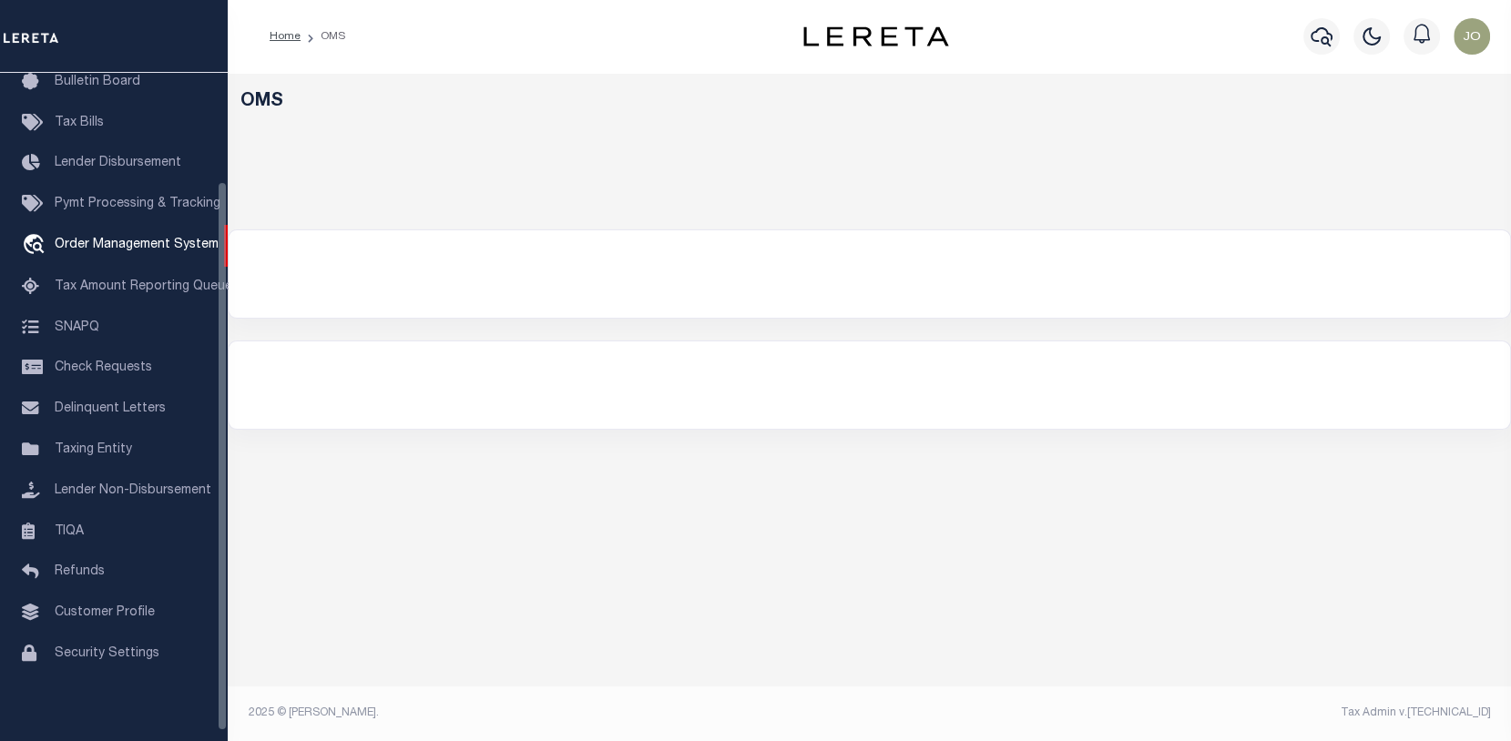
select select "200"
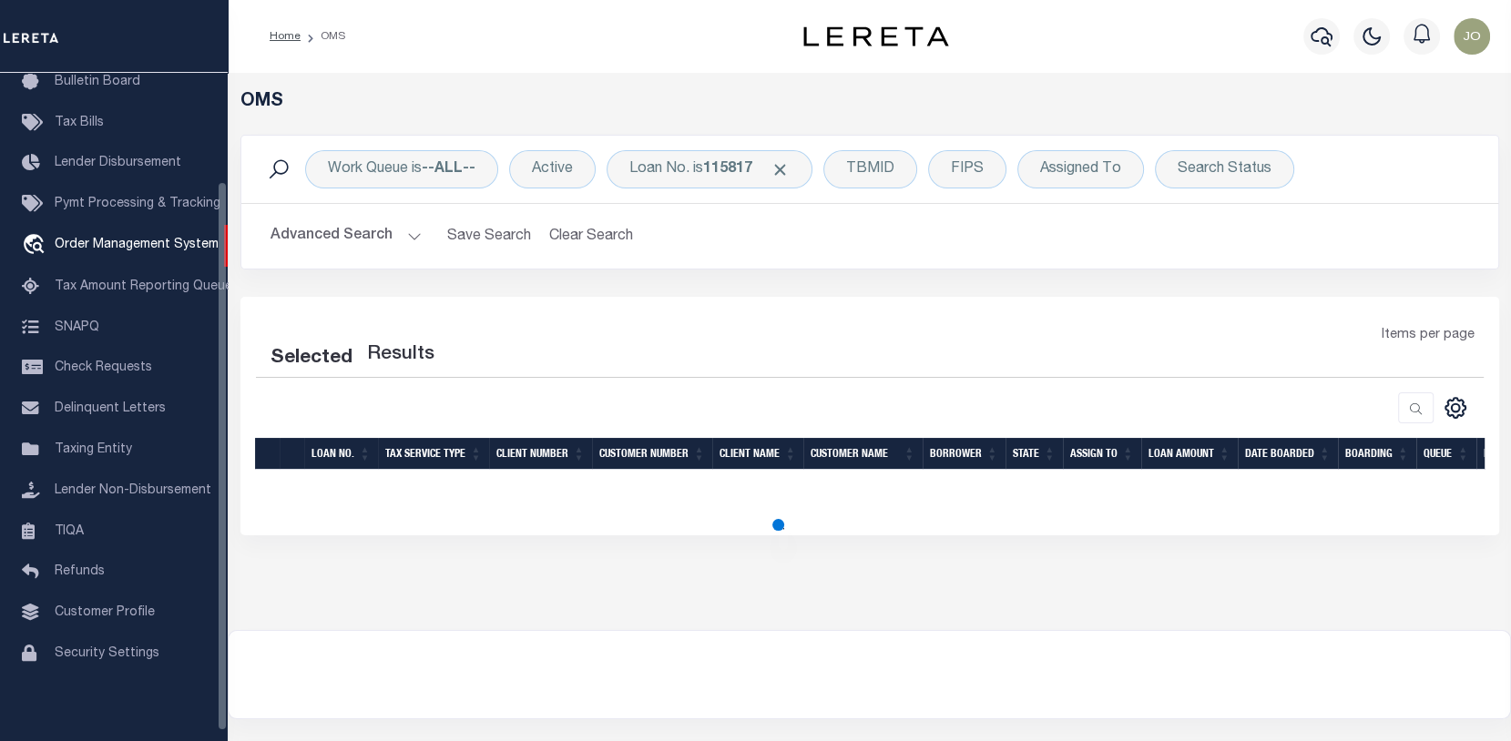
select select "200"
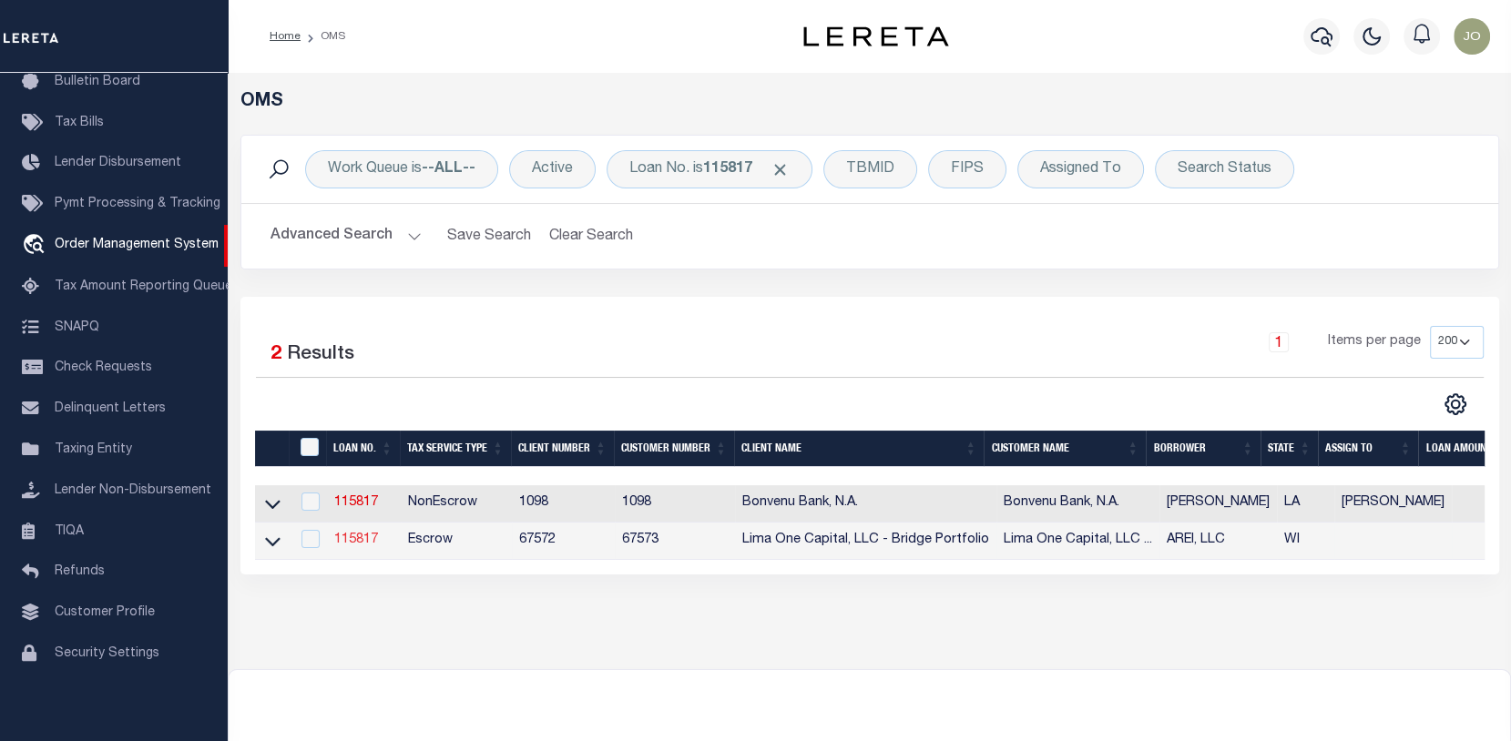
click at [352, 544] on link "115817" at bounding box center [356, 540] width 44 height 13
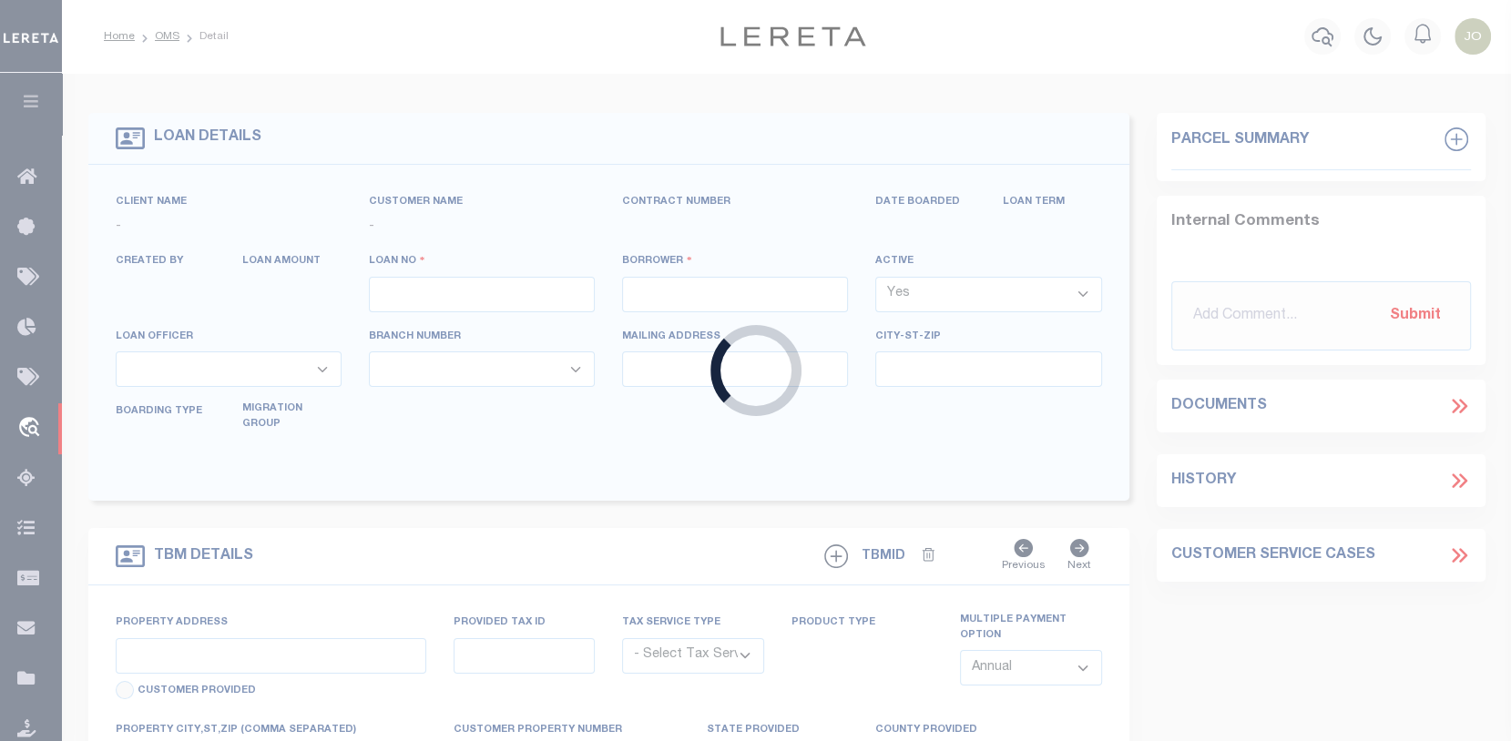
type input "115817"
type input "AREI, LLC"
select select
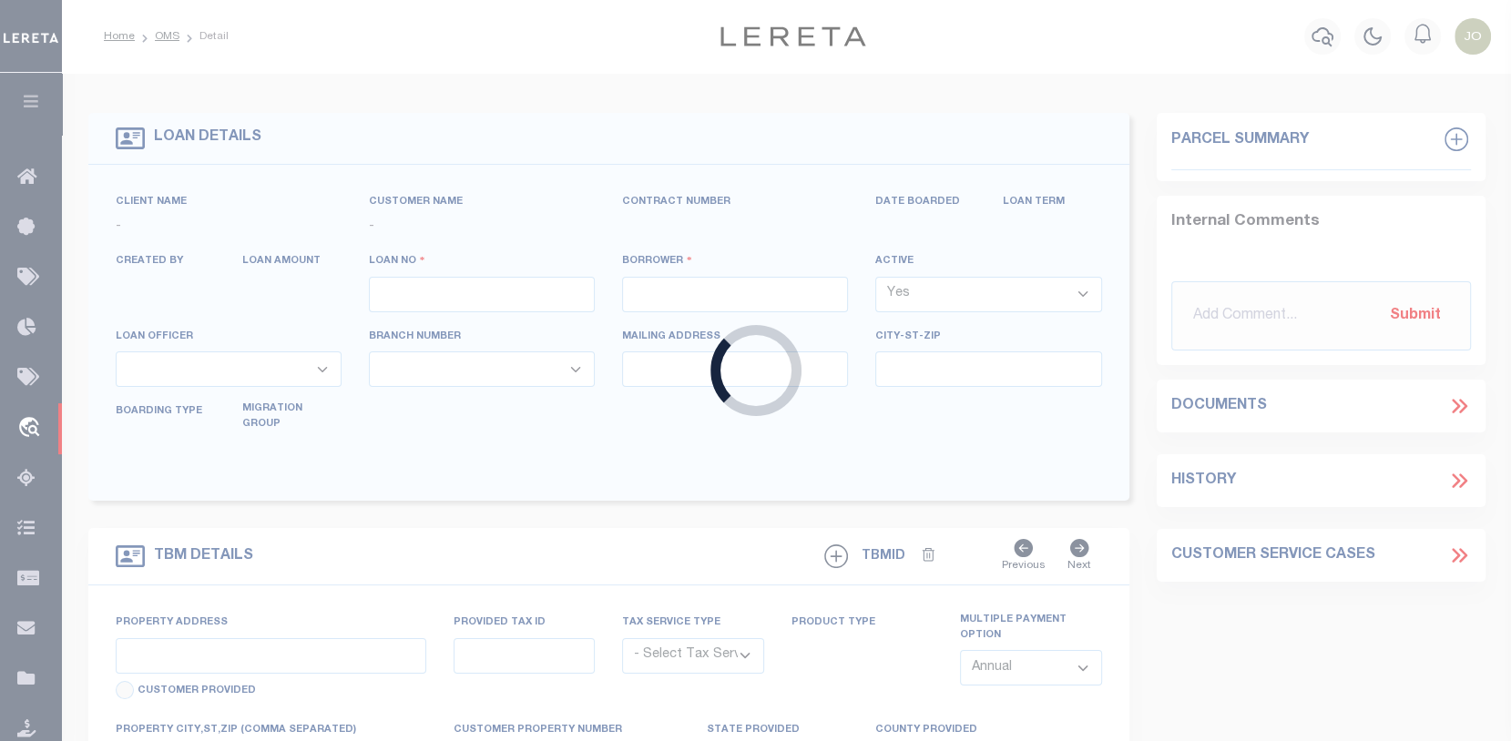
select select
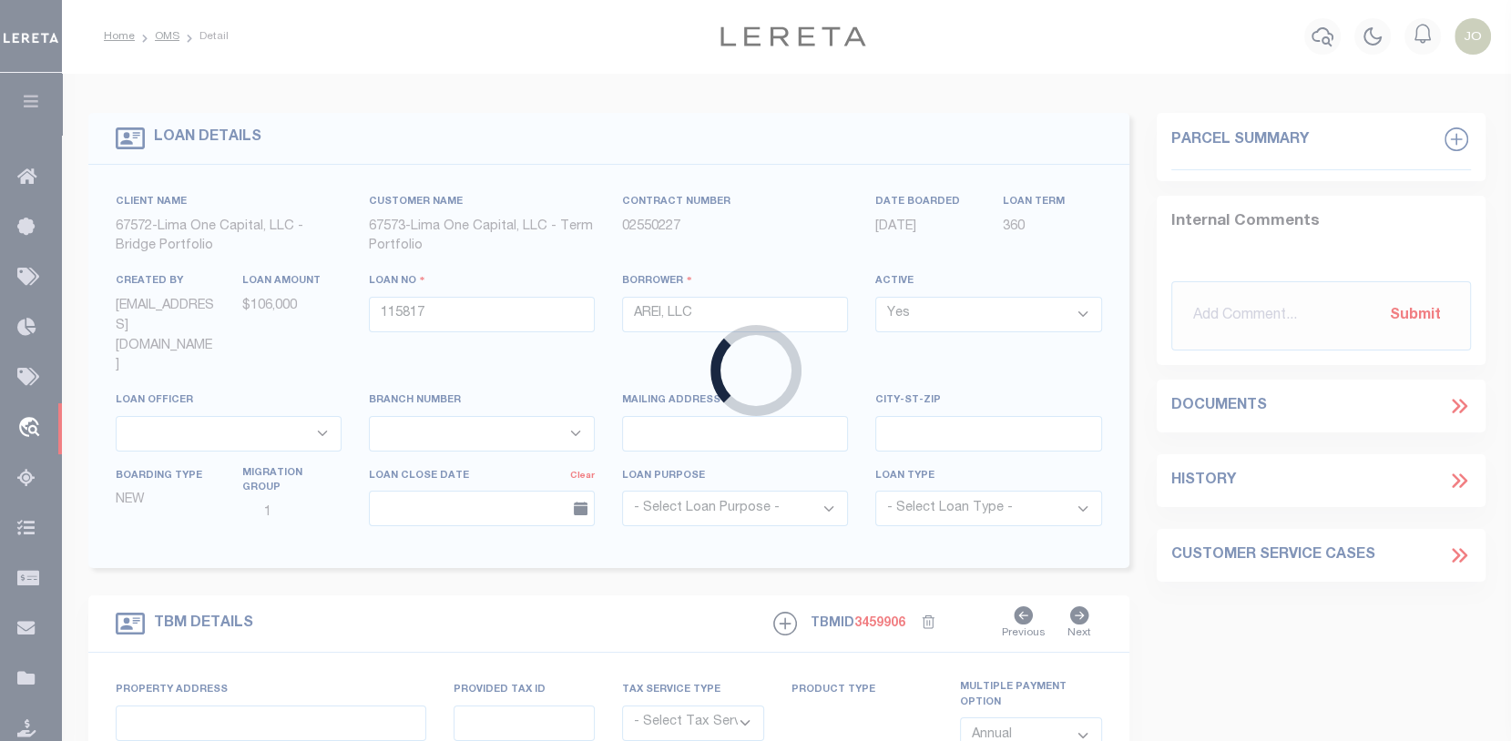
type input "[STREET_ADDRESS]"
radio input "true"
select select "Escrow"
select select
type input "[GEOGRAPHIC_DATA] WI 53209"
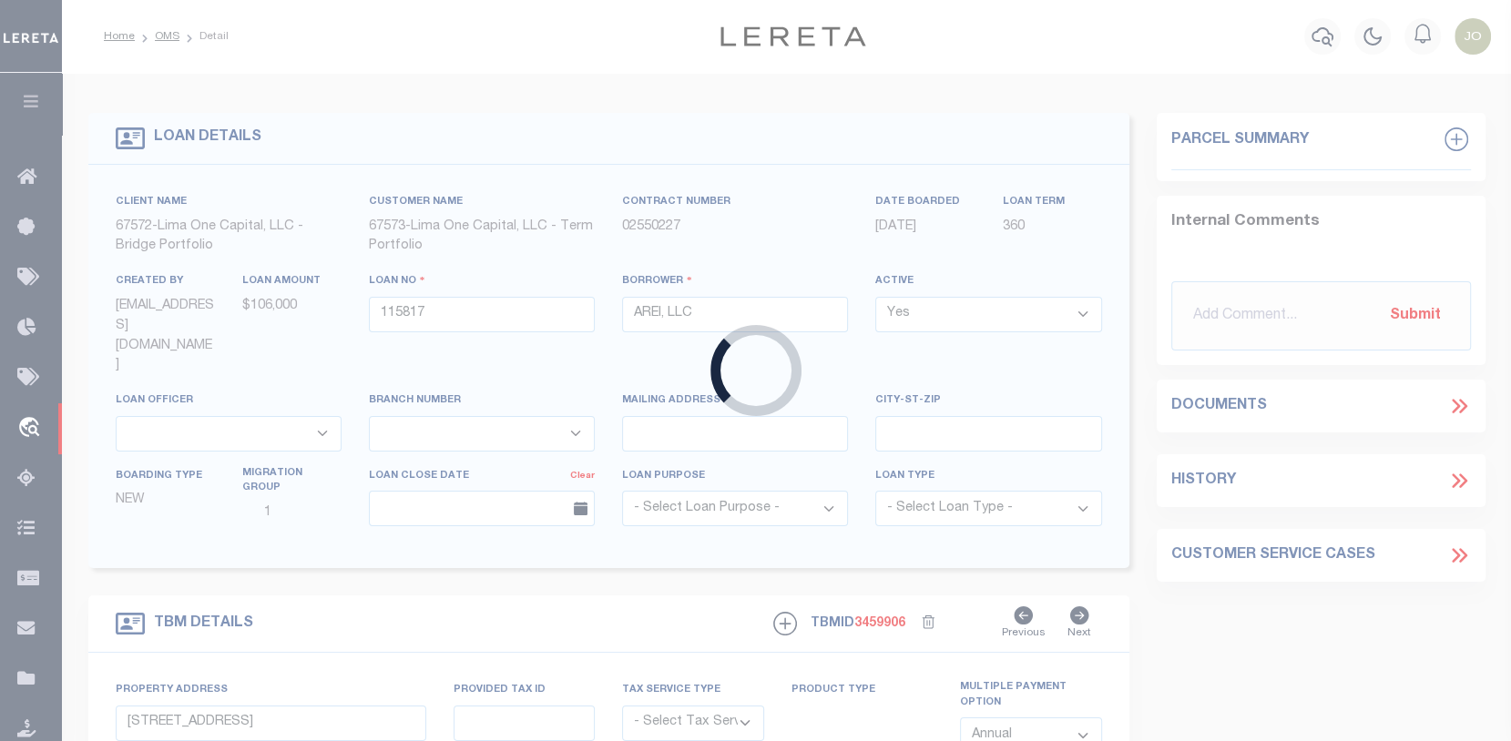
type input "115817-1"
type input "WI"
type textarea "COLLECTOR: ENTITY: PARCEL: 2449954000"
